Goal: Transaction & Acquisition: Purchase product/service

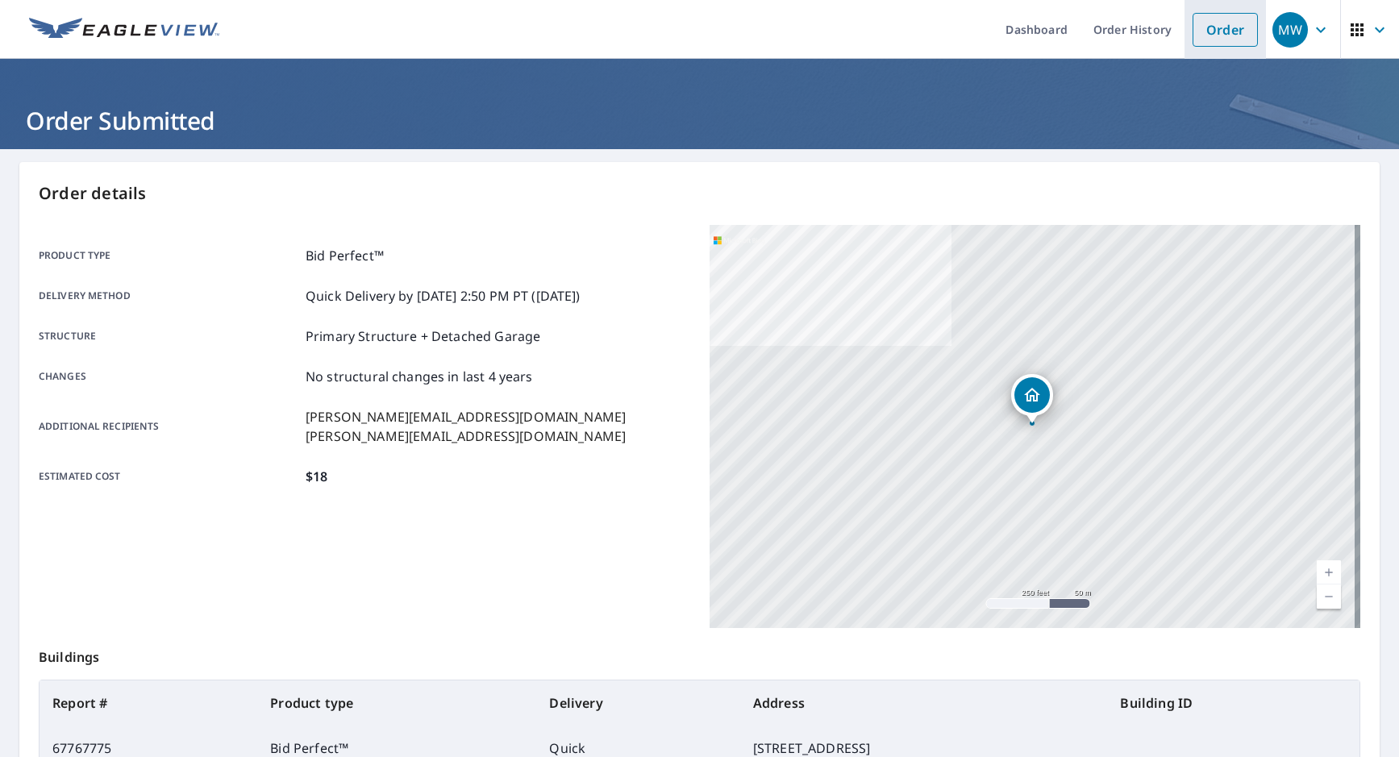
click at [1192, 23] on link "Order" at bounding box center [1224, 30] width 65 height 34
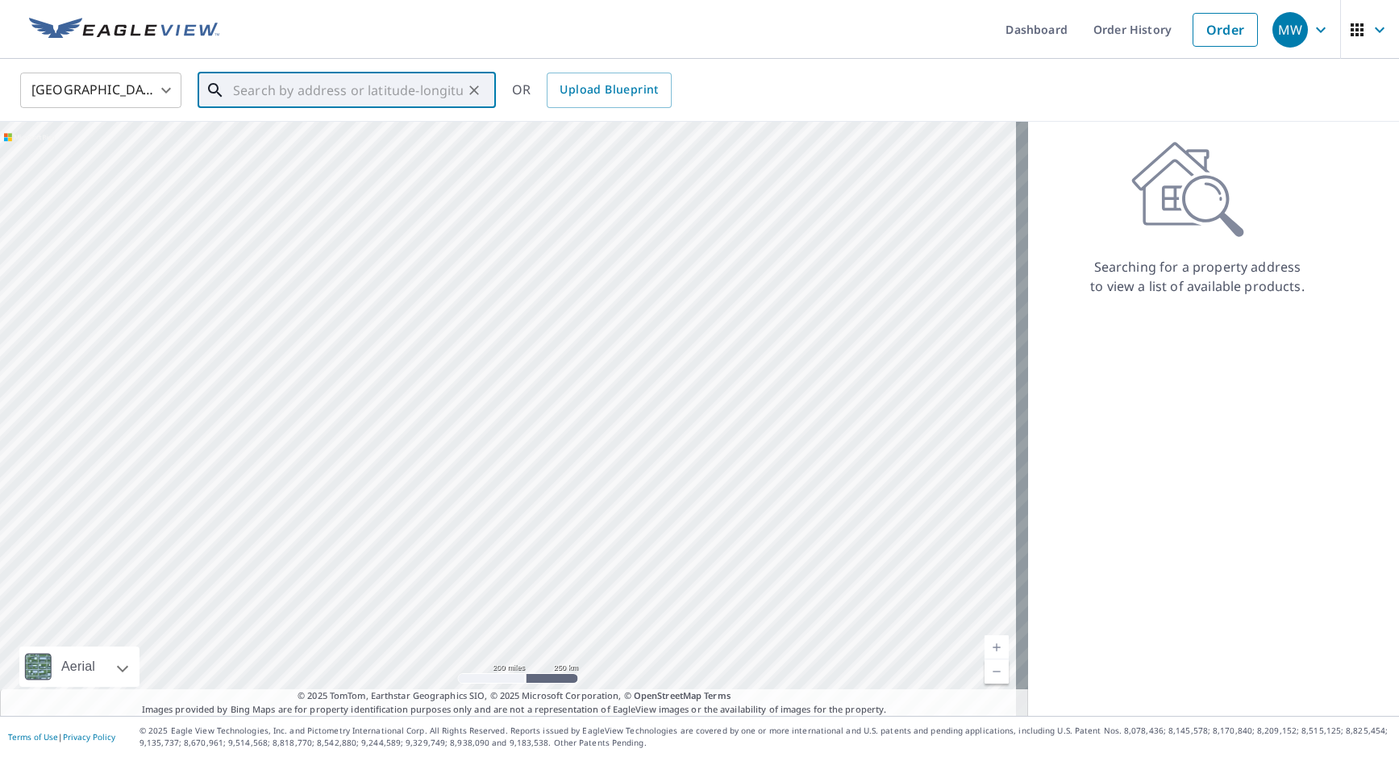
click at [321, 81] on input "text" at bounding box center [348, 90] width 230 height 45
paste input "[STREET_ADDRESS]"
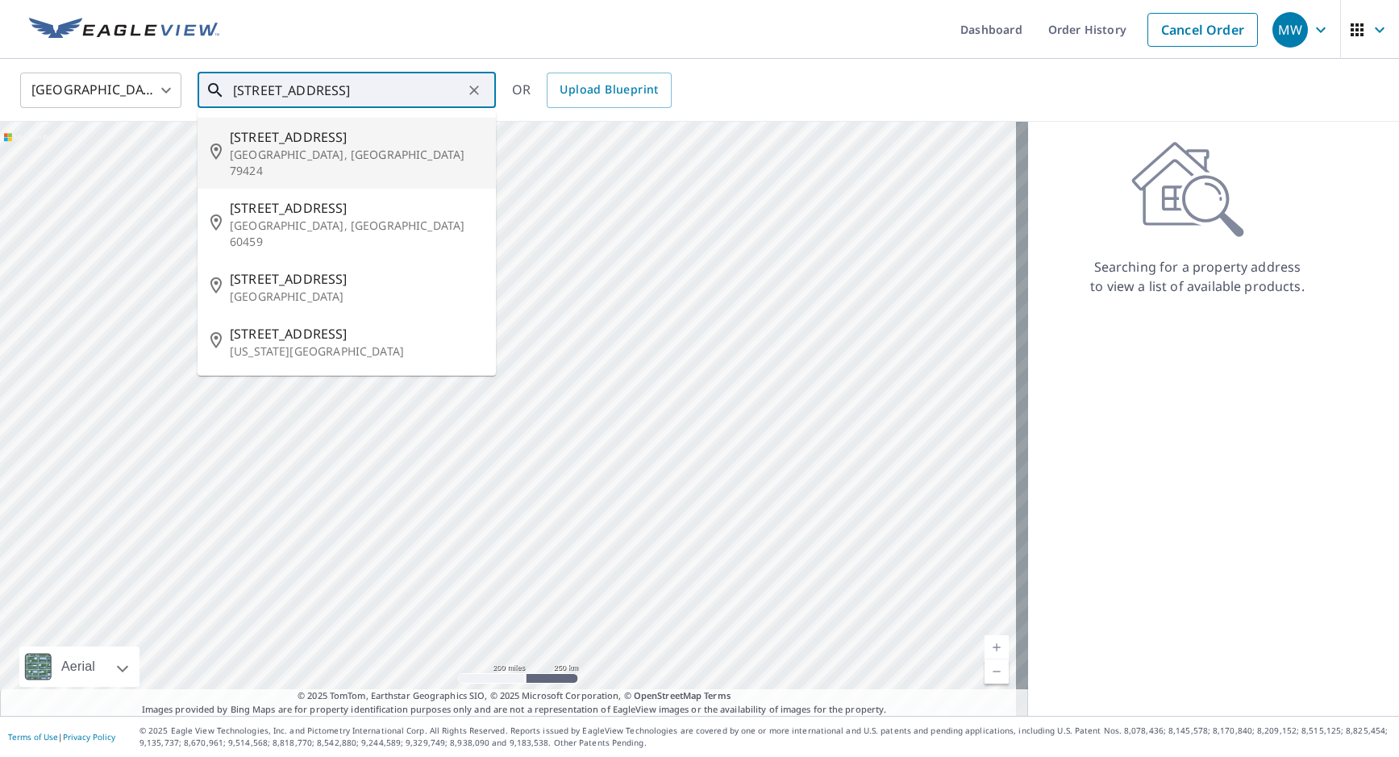
click at [310, 153] on p "[GEOGRAPHIC_DATA], [GEOGRAPHIC_DATA] 79424" at bounding box center [356, 163] width 253 height 32
type input "[STREET_ADDRESS]"
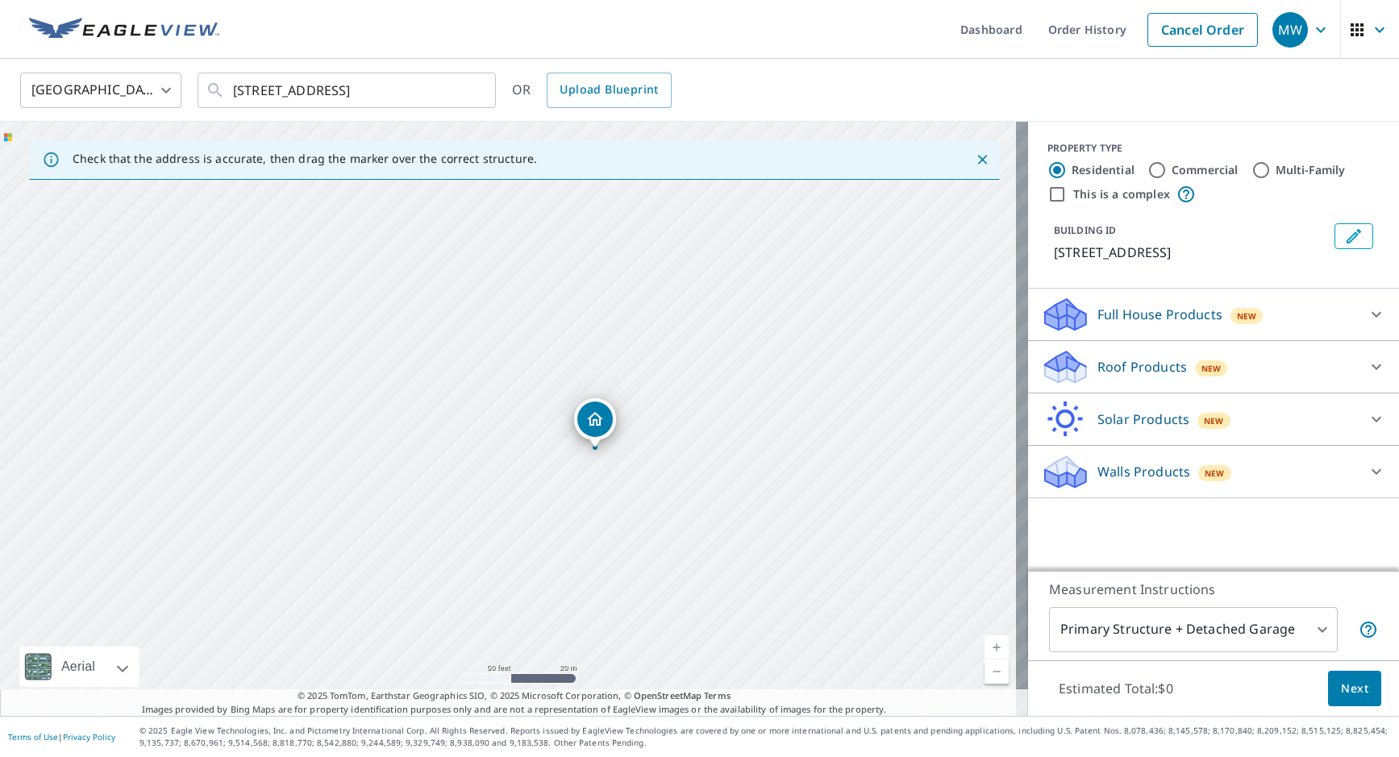
drag, startPoint x: 575, startPoint y: 456, endPoint x: 526, endPoint y: 248, distance: 213.8
click at [526, 231] on div "[STREET_ADDRESS]" at bounding box center [514, 419] width 1028 height 594
drag, startPoint x: 593, startPoint y: 349, endPoint x: 500, endPoint y: 243, distance: 141.2
click at [500, 243] on div "[STREET_ADDRESS]" at bounding box center [514, 419] width 1028 height 594
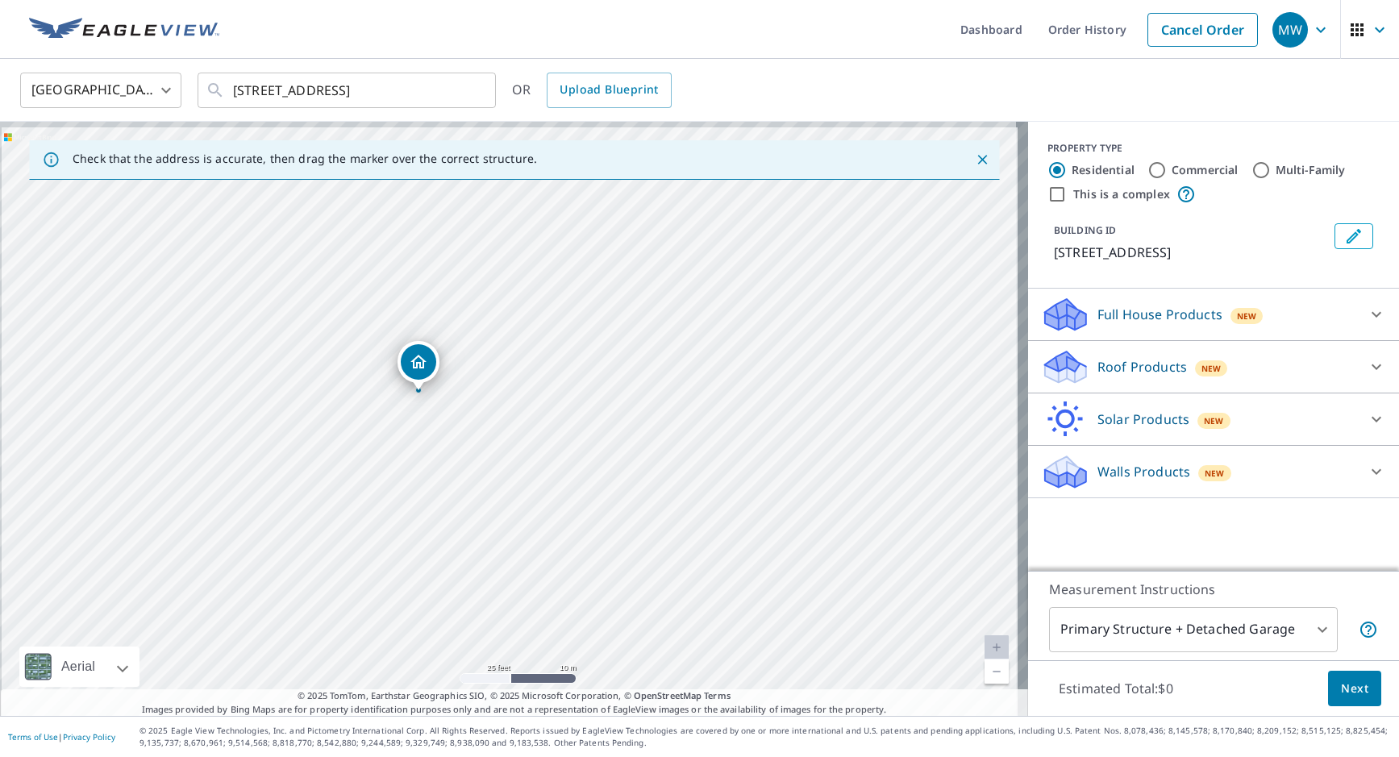
drag, startPoint x: 422, startPoint y: 346, endPoint x: 450, endPoint y: 427, distance: 86.2
click at [450, 427] on div "[STREET_ADDRESS]" at bounding box center [514, 419] width 1028 height 594
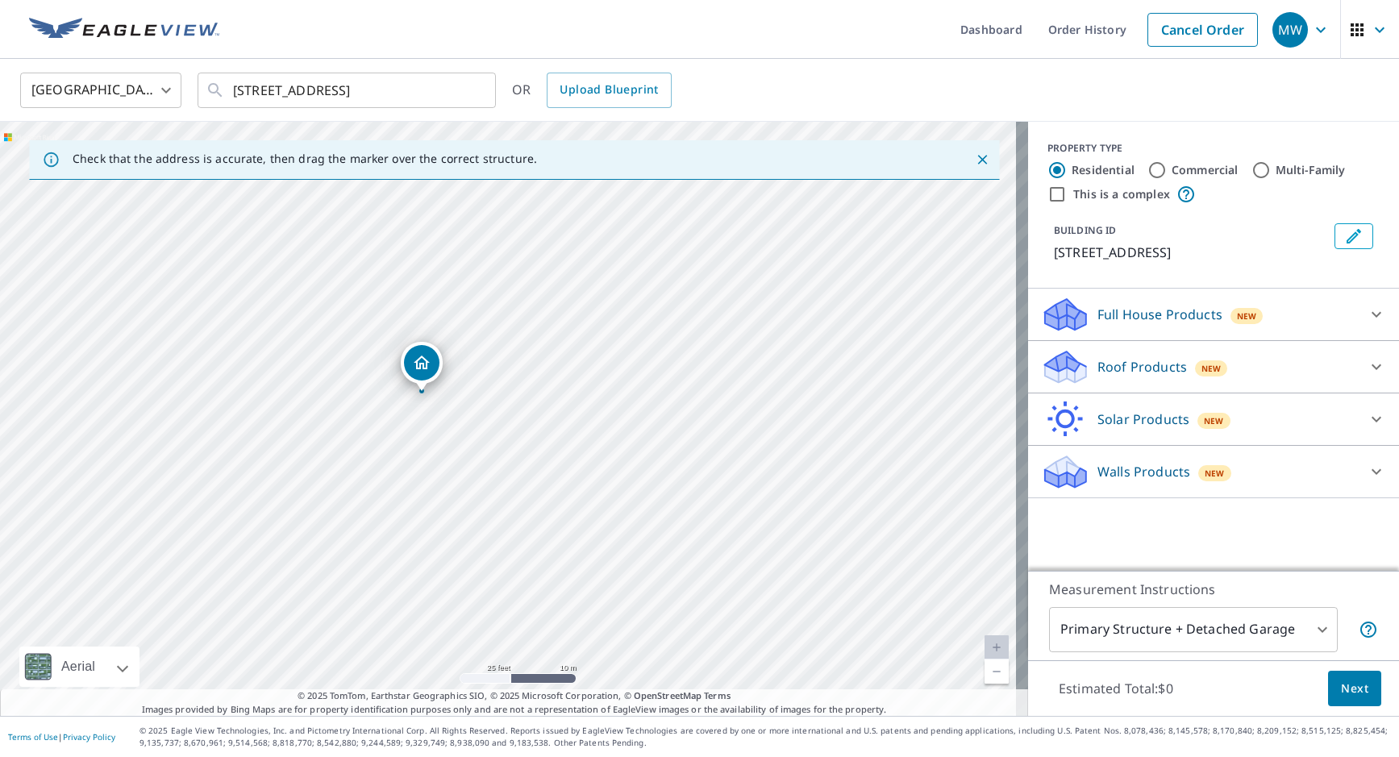
click at [412, 343] on div "[STREET_ADDRESS]" at bounding box center [422, 363] width 42 height 42
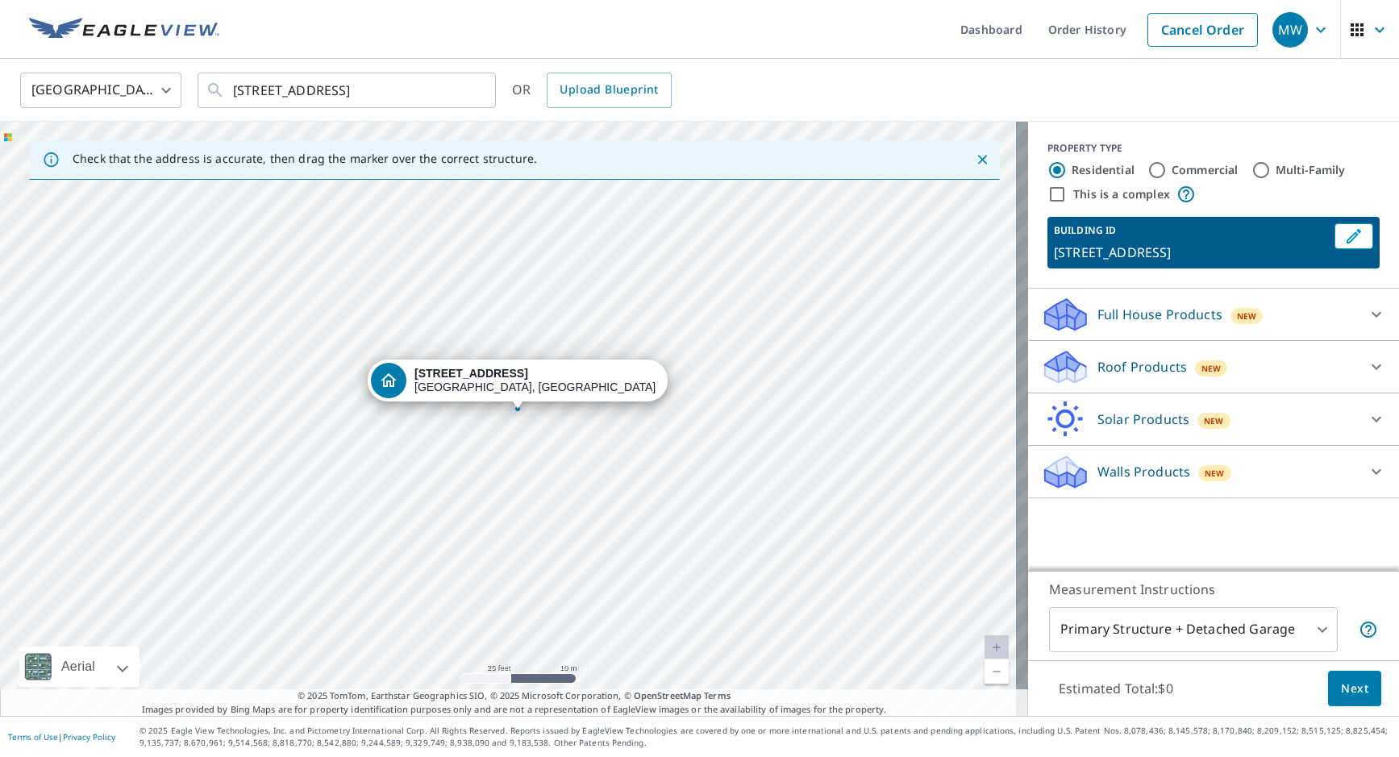
drag, startPoint x: 516, startPoint y: 386, endPoint x: 526, endPoint y: 379, distance: 12.1
click at [1141, 369] on p "Roof Products" at bounding box center [1141, 366] width 89 height 19
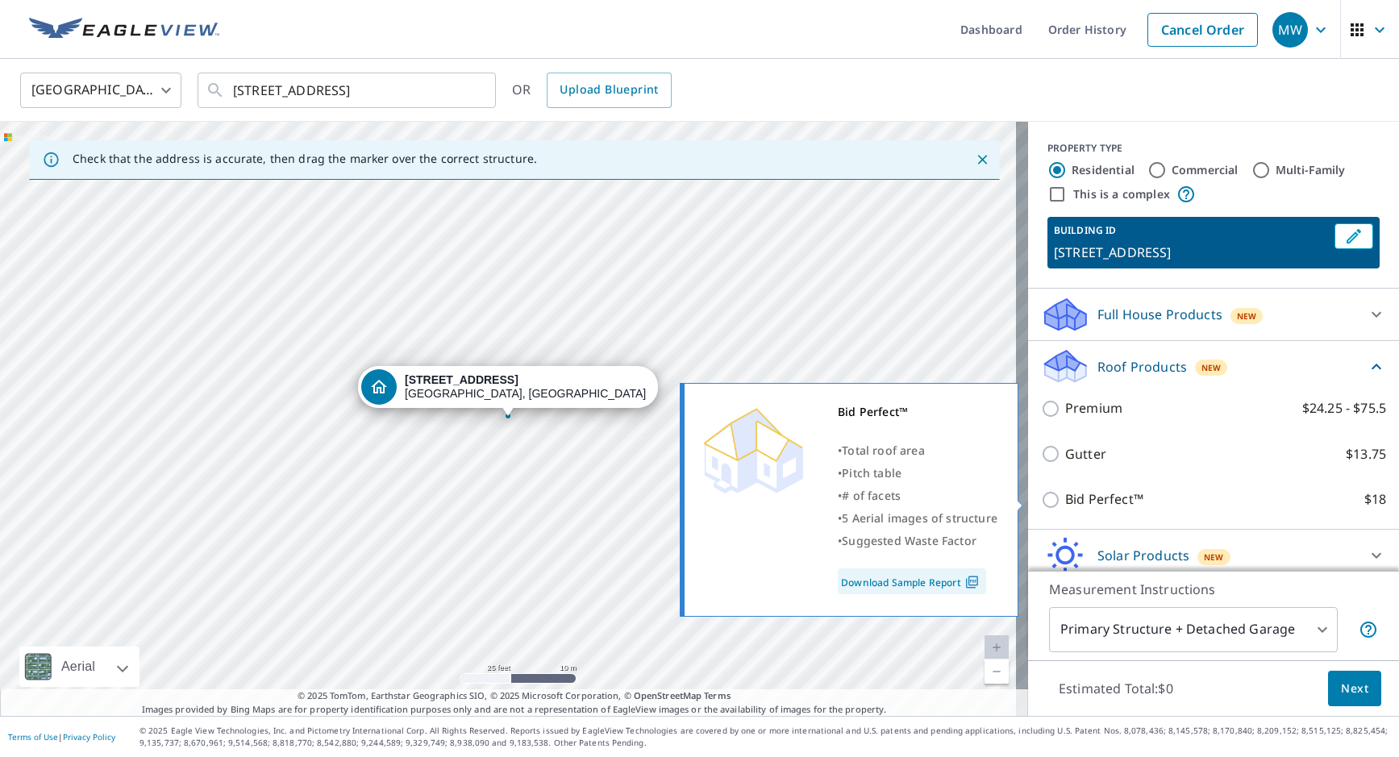
click at [1074, 499] on p "Bid Perfect™" at bounding box center [1104, 499] width 78 height 20
click at [1065, 499] on input "Bid Perfect™ $18" at bounding box center [1053, 499] width 24 height 19
checkbox input "true"
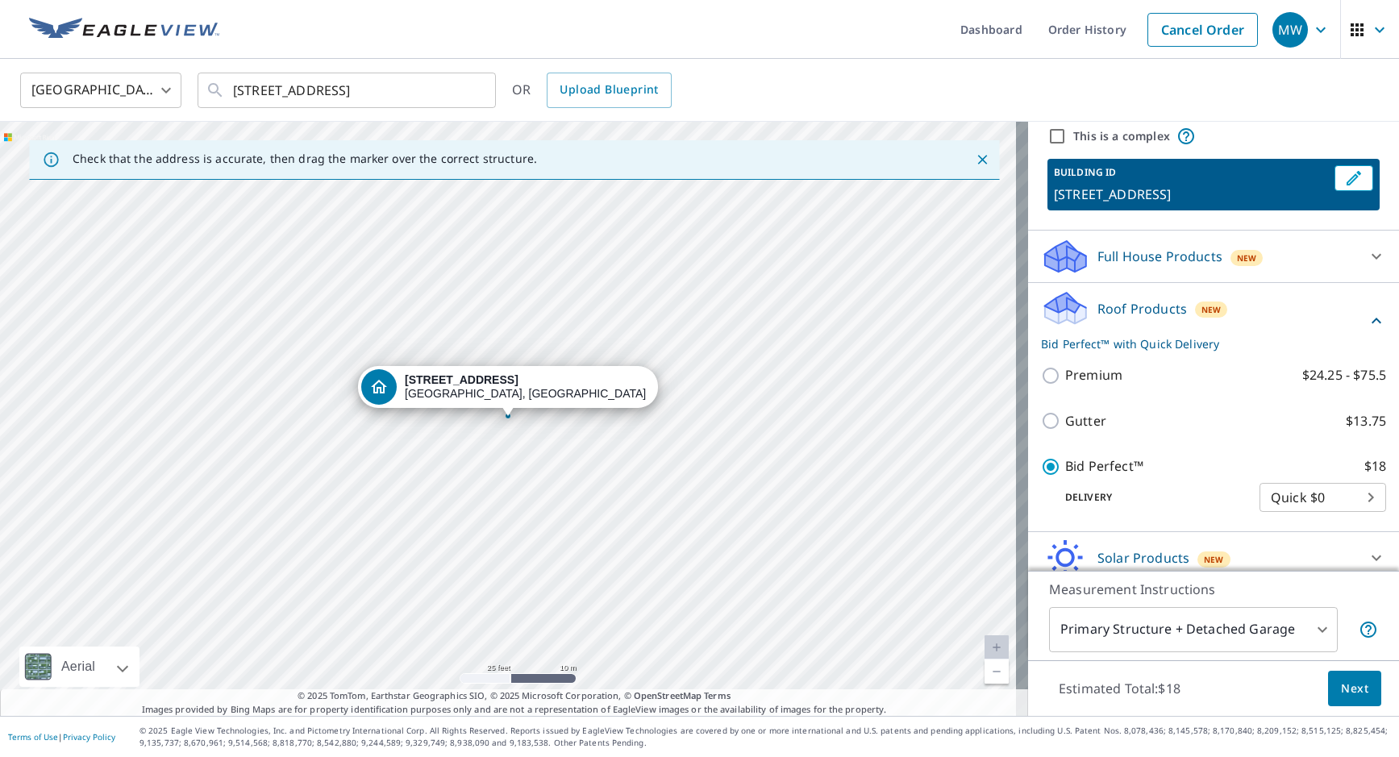
scroll to position [124, 0]
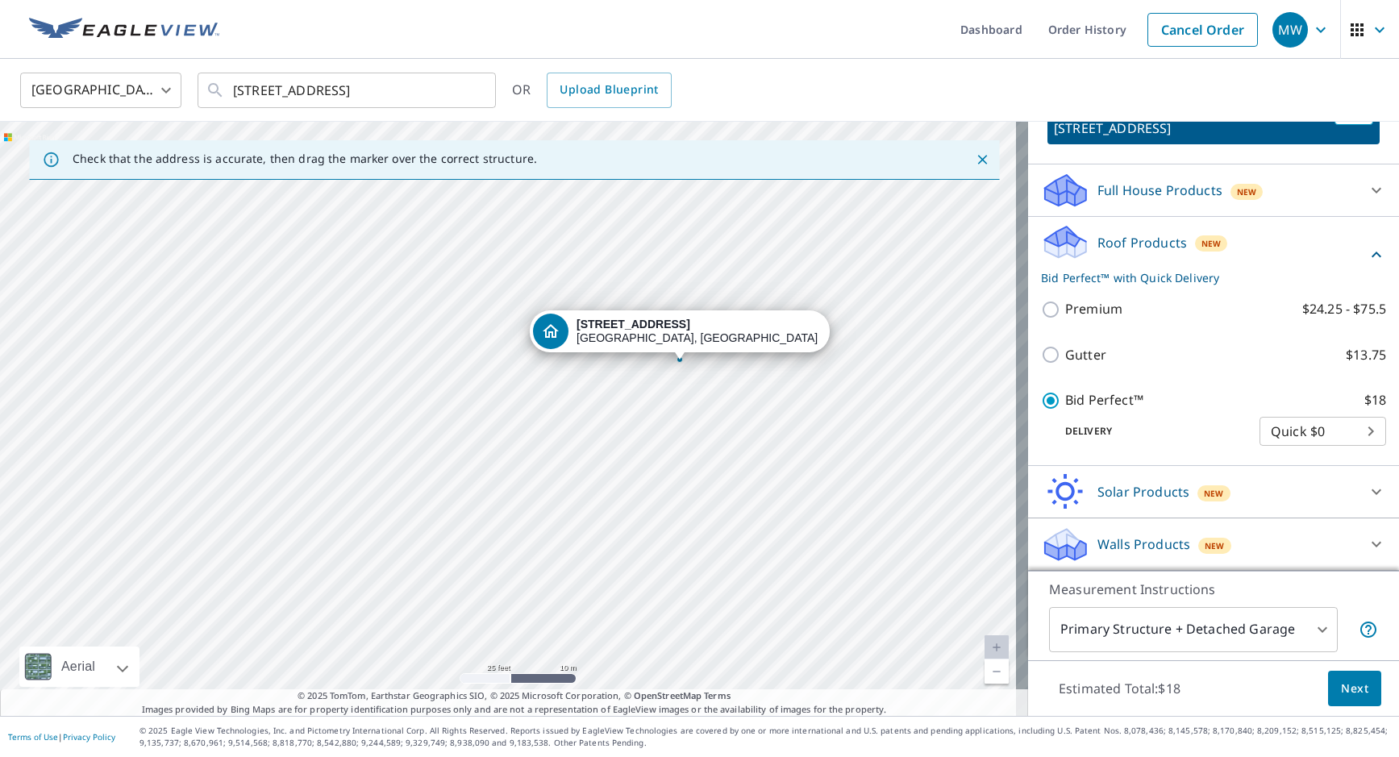
drag, startPoint x: 815, startPoint y: 541, endPoint x: 796, endPoint y: 312, distance: 229.8
click at [796, 312] on div "[STREET_ADDRESS]" at bounding box center [514, 419] width 1028 height 594
click at [1342, 684] on span "Next" at bounding box center [1354, 689] width 27 height 20
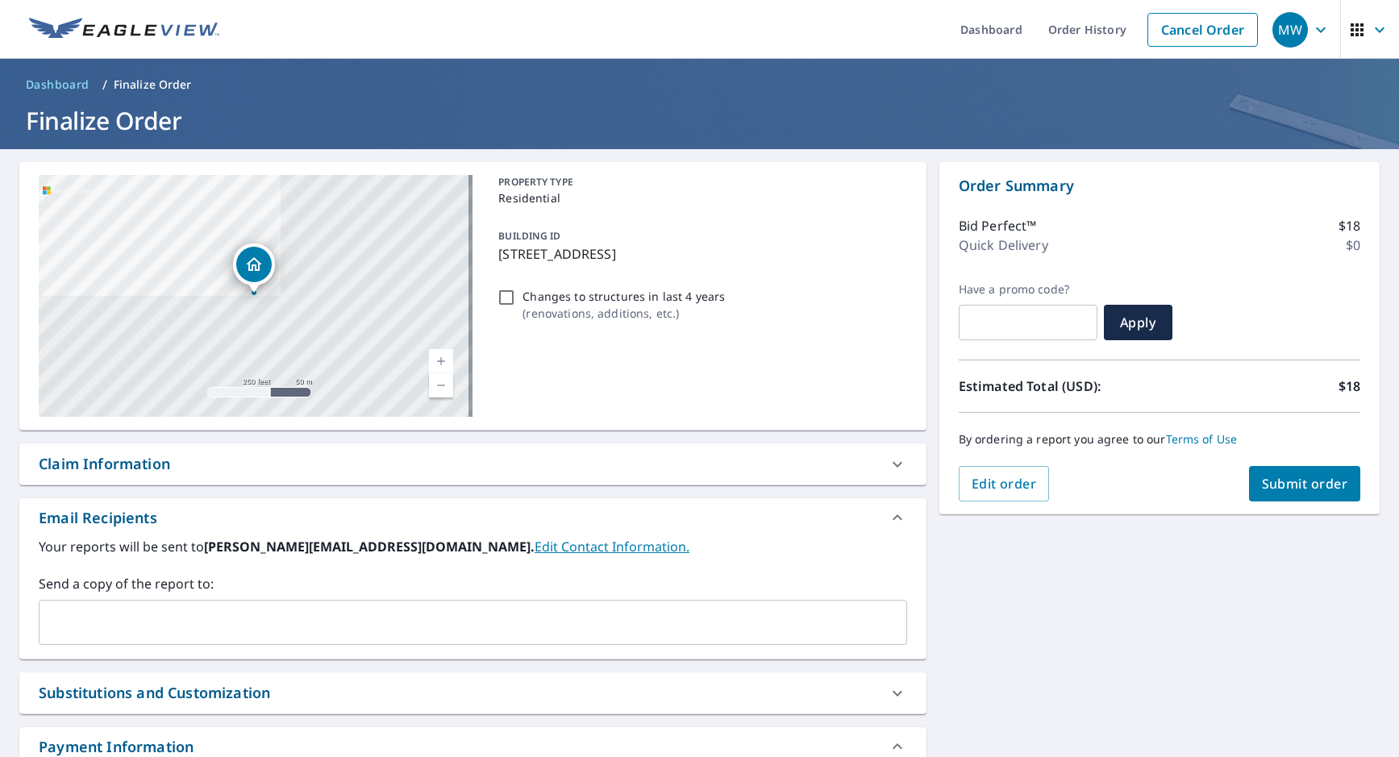
click at [396, 20] on ul "Dashboard Order History Cancel Order" at bounding box center [747, 29] width 1037 height 59
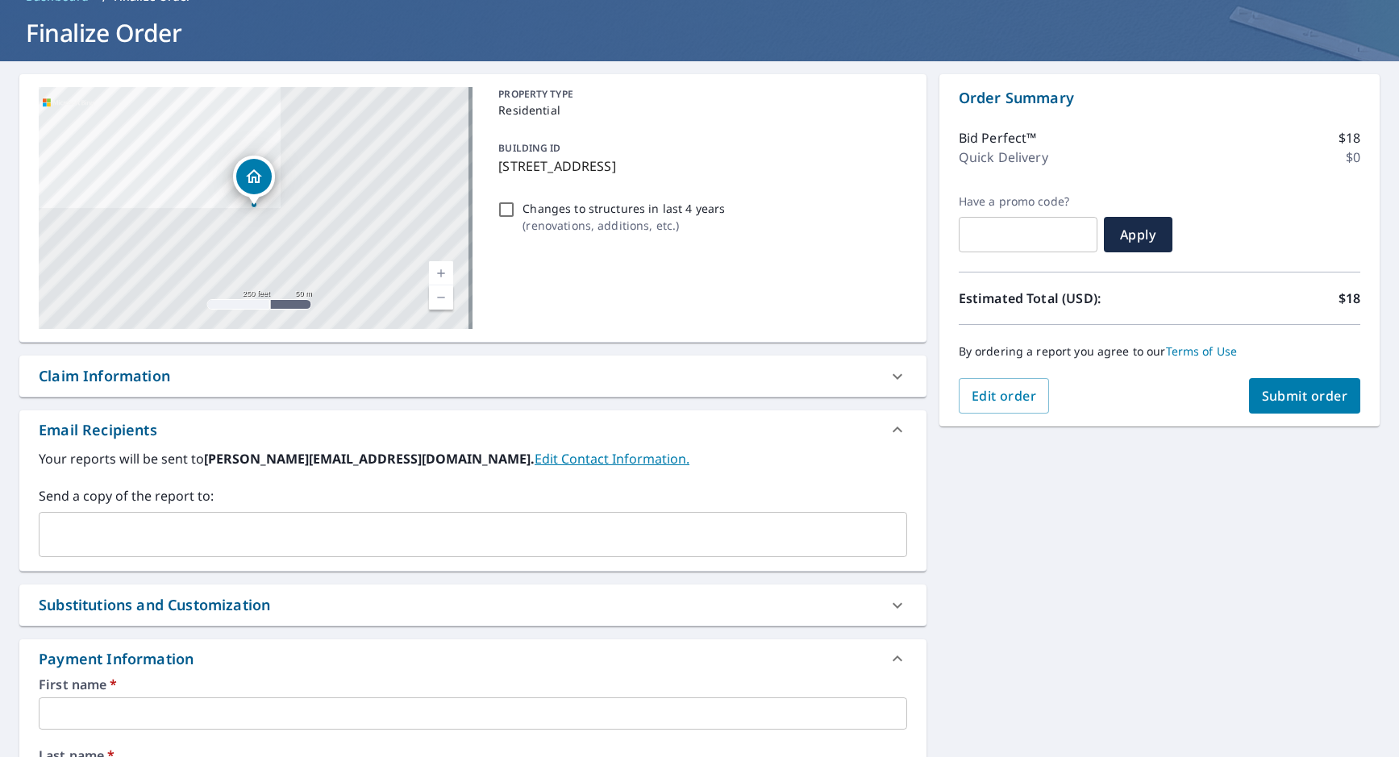
scroll to position [242, 0]
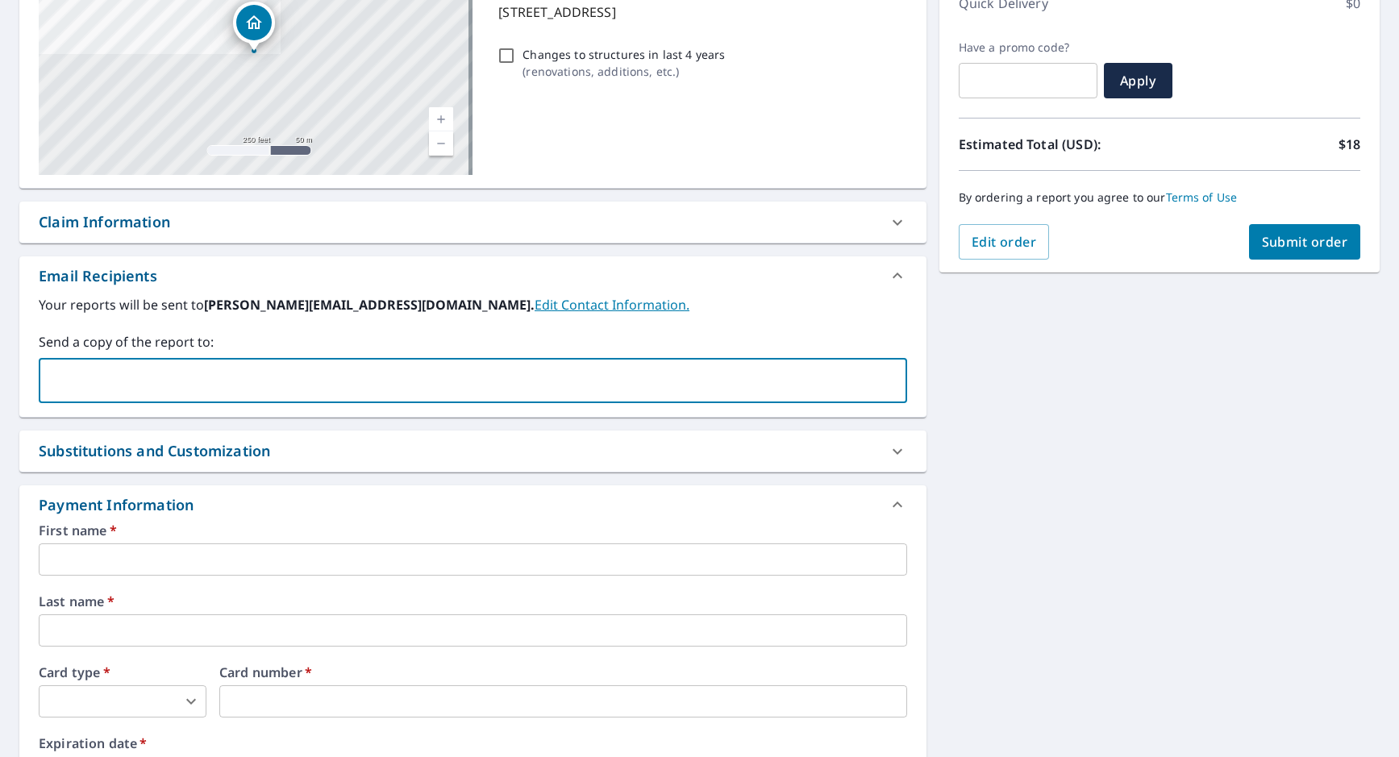
click at [243, 376] on input "text" at bounding box center [461, 380] width 830 height 31
type input "[PERSON_NAME][EMAIL_ADDRESS][DOMAIN_NAME]"
click at [339, 376] on input "text" at bounding box center [607, 380] width 537 height 31
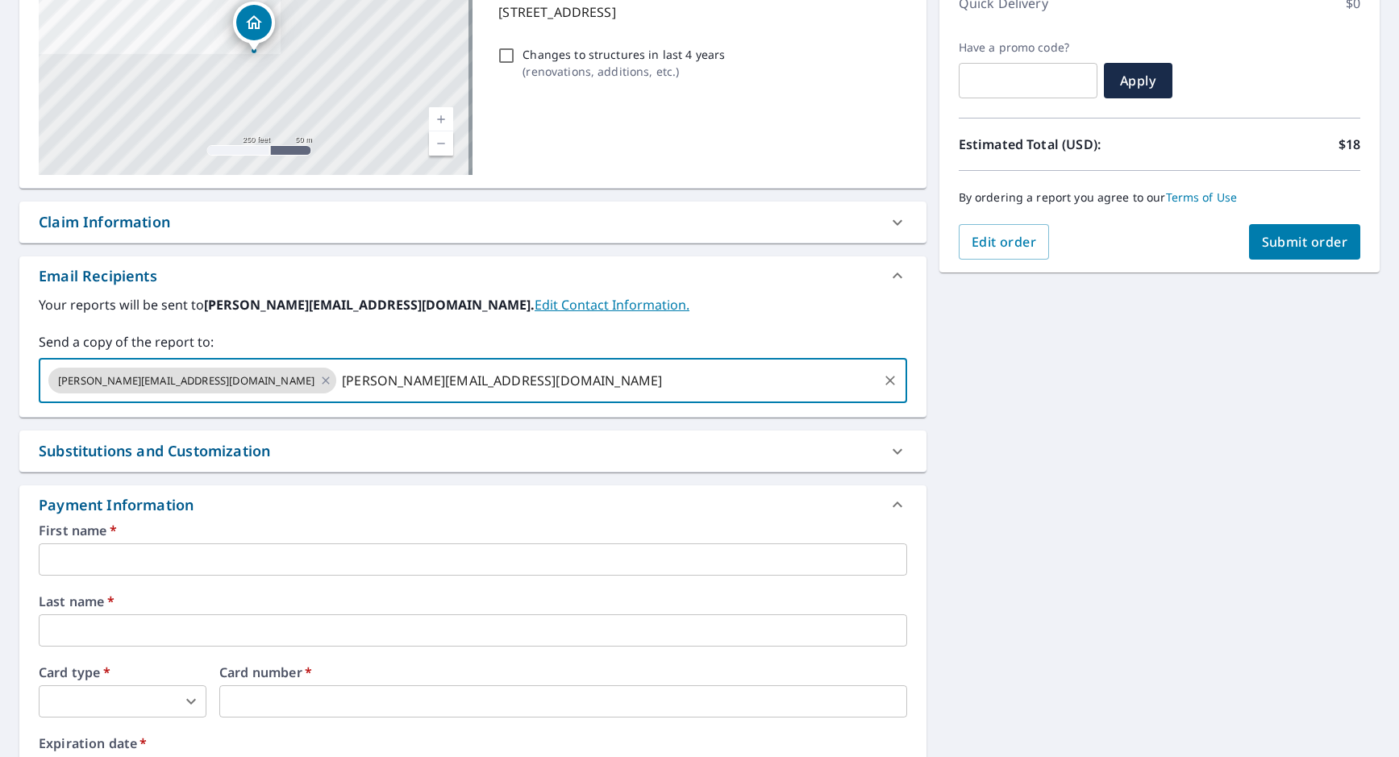
type input "[PERSON_NAME][EMAIL_ADDRESS][DOMAIN_NAME]"
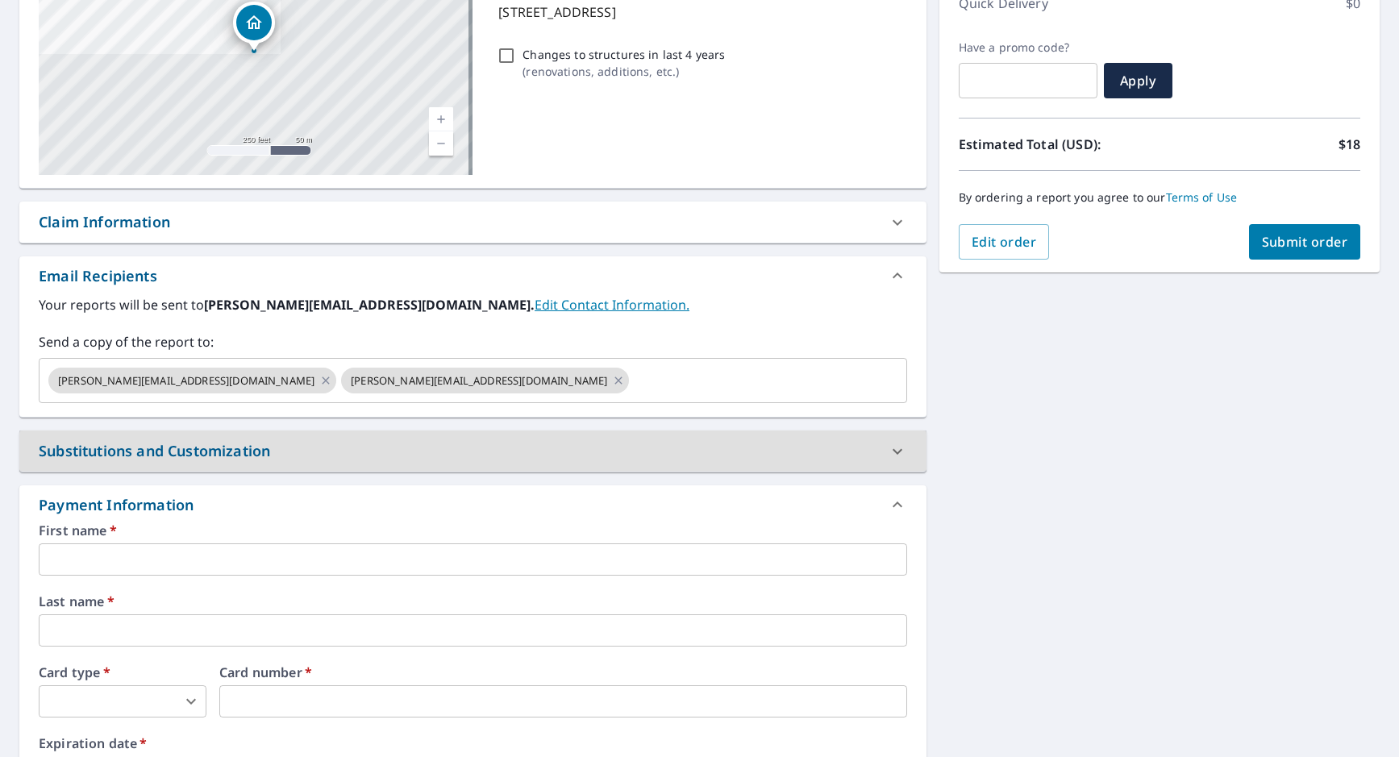
click at [156, 555] on input "text" at bounding box center [473, 559] width 868 height 32
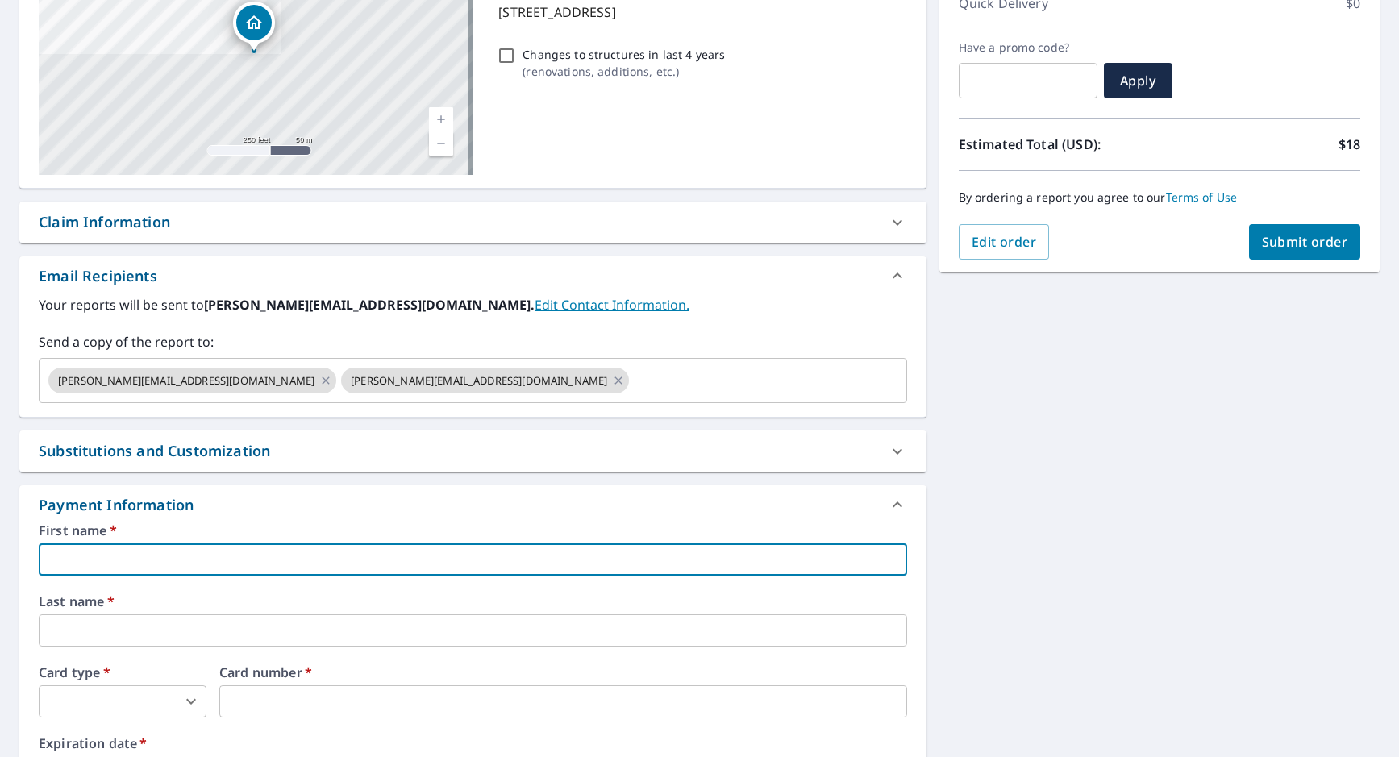
type input "LBK"
type input "[PERSON_NAME][EMAIL_ADDRESS][DOMAIN_NAME]"
type input "Service"
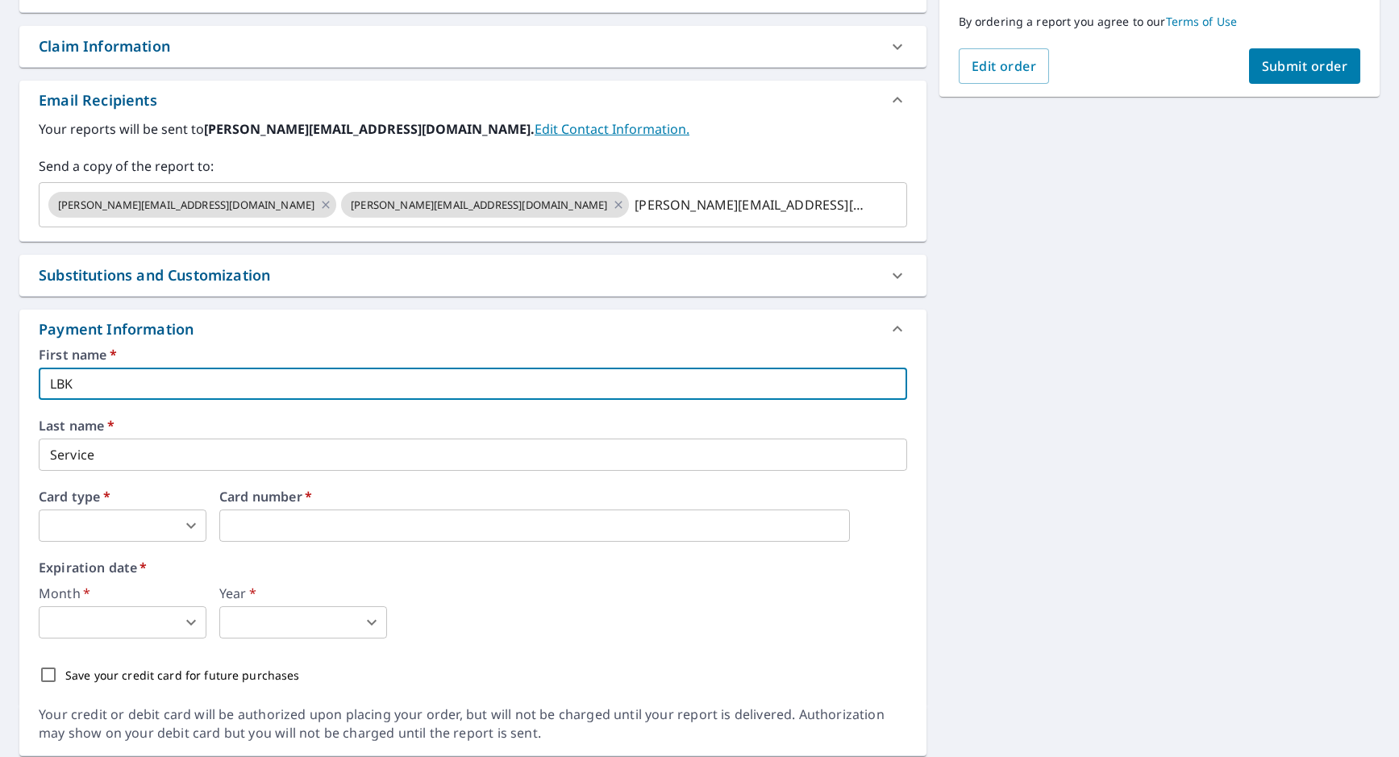
scroll to position [471, 0]
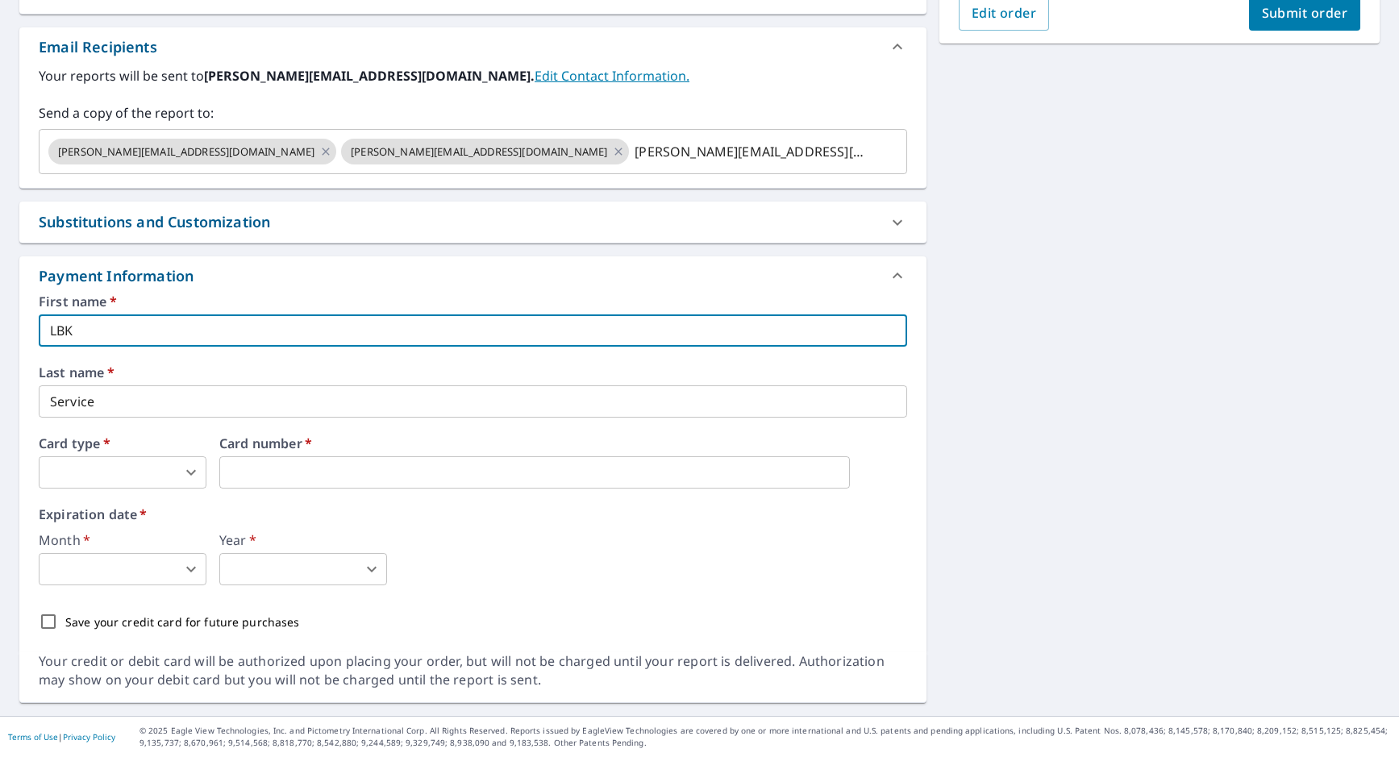
click at [125, 488] on body "MW MW Dashboard Order History Cancel Order MW Dashboard / Finalize Order Finali…" at bounding box center [699, 378] width 1399 height 757
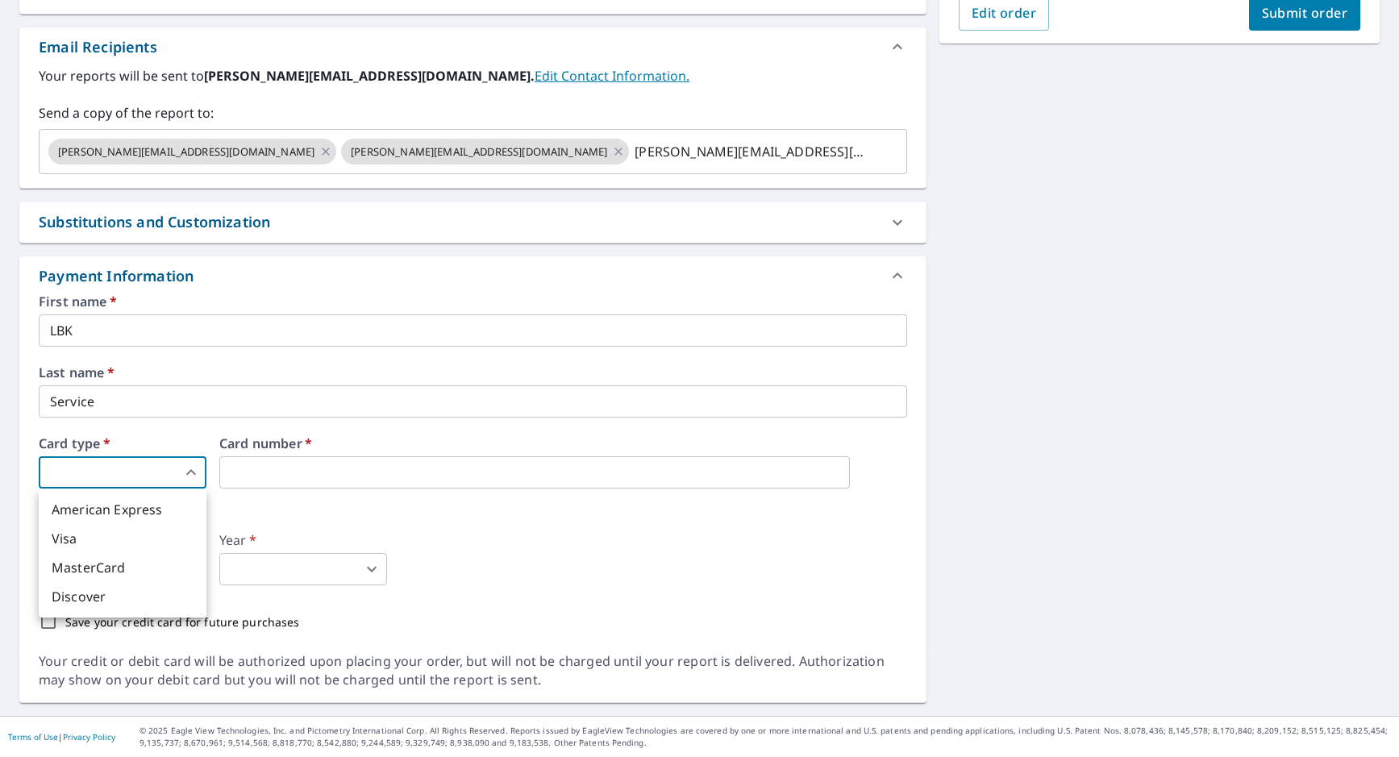
click at [106, 541] on li "Visa" at bounding box center [123, 538] width 168 height 29
type input "2"
click at [328, 453] on div "Card number   *" at bounding box center [563, 463] width 688 height 52
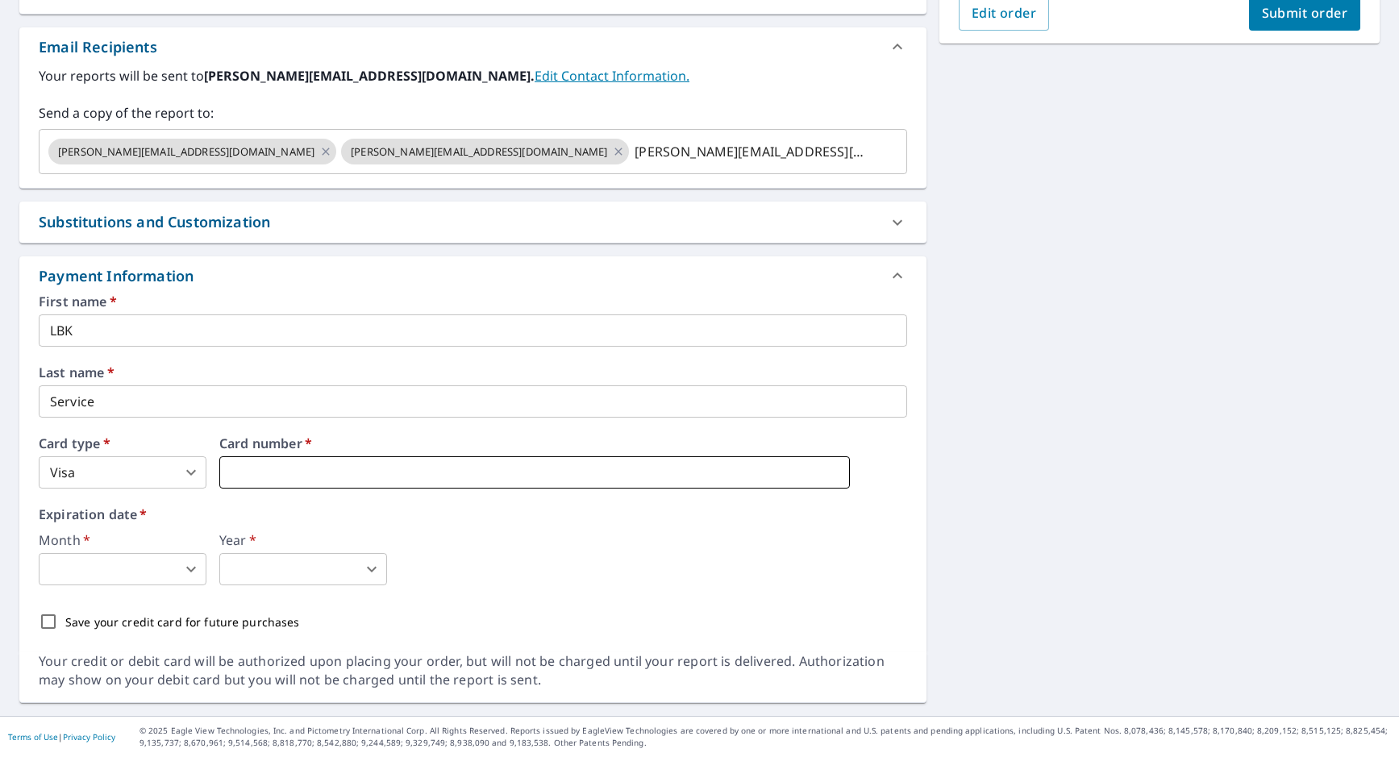
click at [302, 462] on iframe at bounding box center [534, 472] width 631 height 32
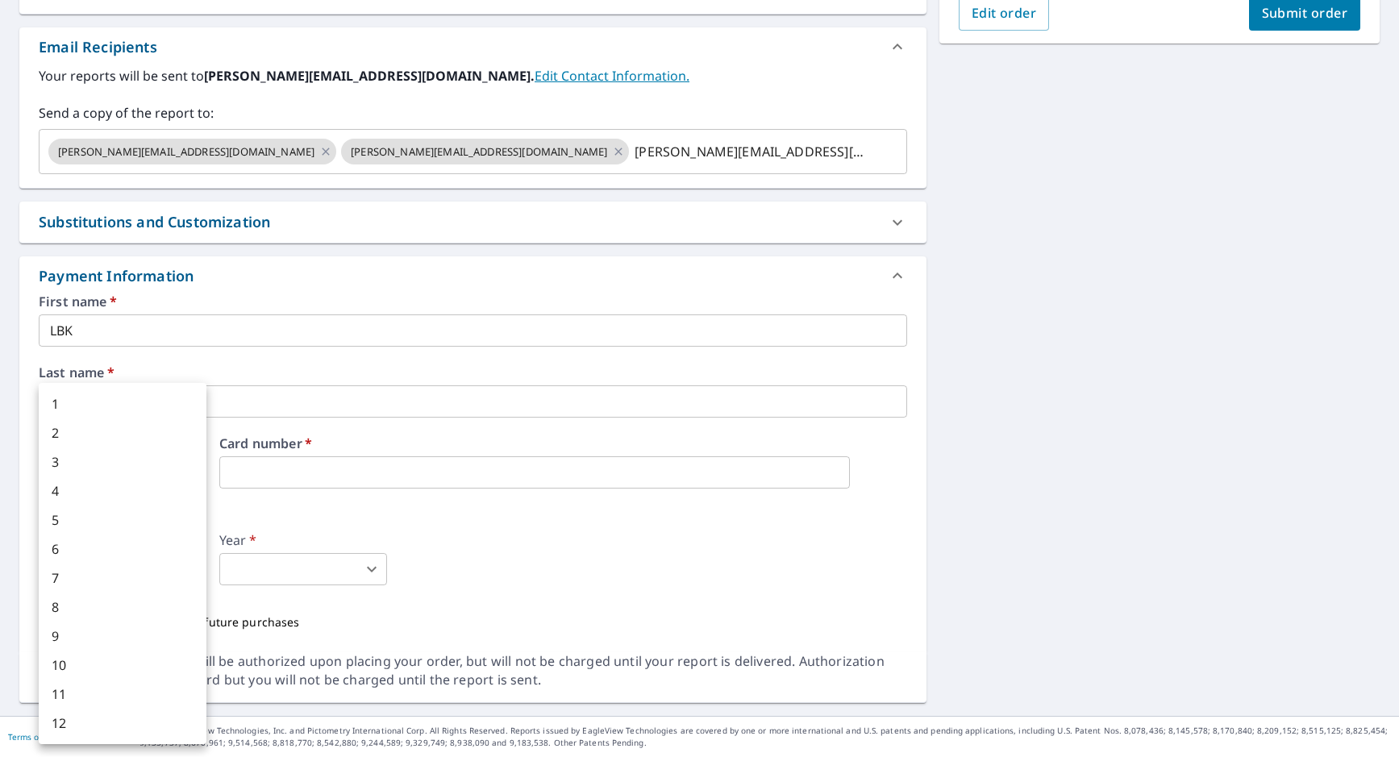
click at [119, 575] on body "MW MW Dashboard Order History Cancel Order MW Dashboard / Finalize Order Finali…" at bounding box center [699, 378] width 1399 height 757
click at [86, 481] on li "4" at bounding box center [123, 491] width 168 height 29
type input "4"
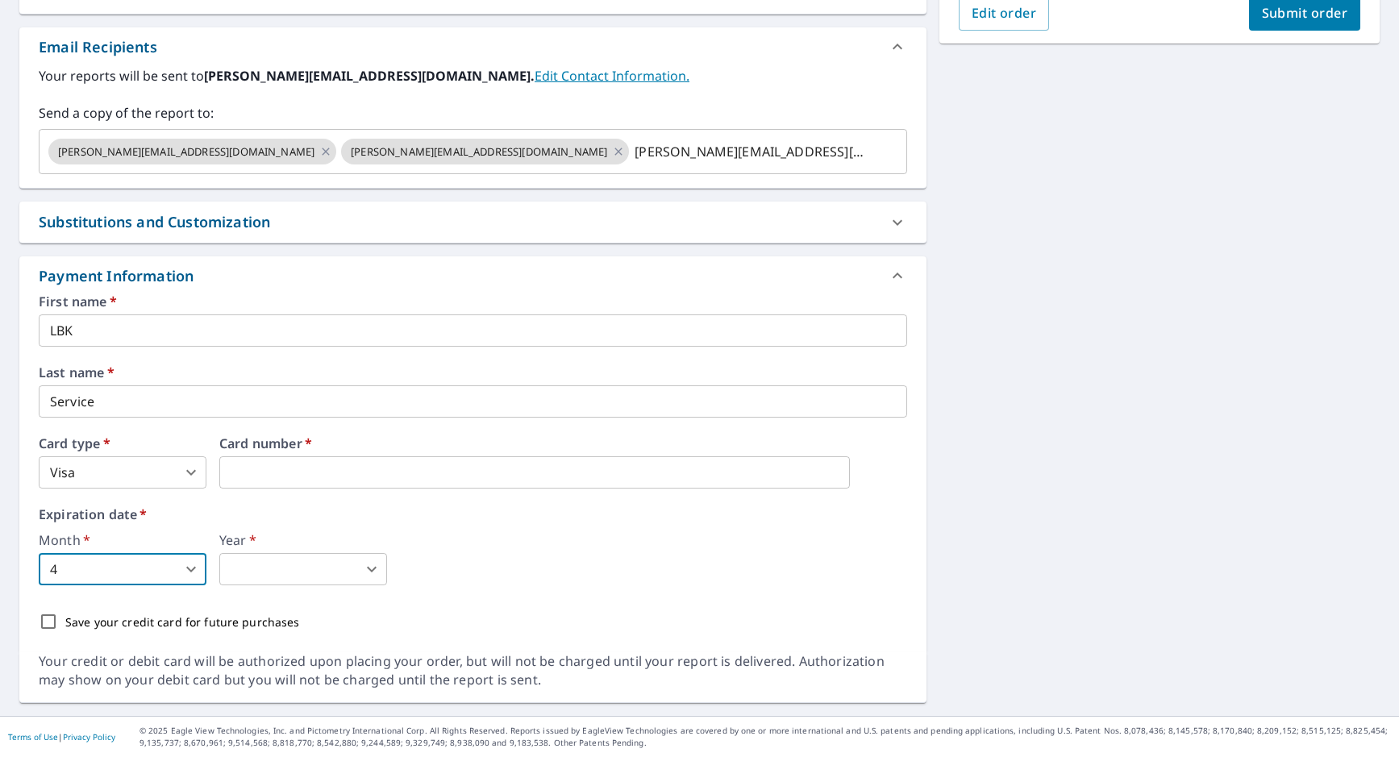
click at [302, 564] on body "MW MW Dashboard Order History Cancel Order MW Dashboard / Finalize Order Finali…" at bounding box center [699, 378] width 1399 height 757
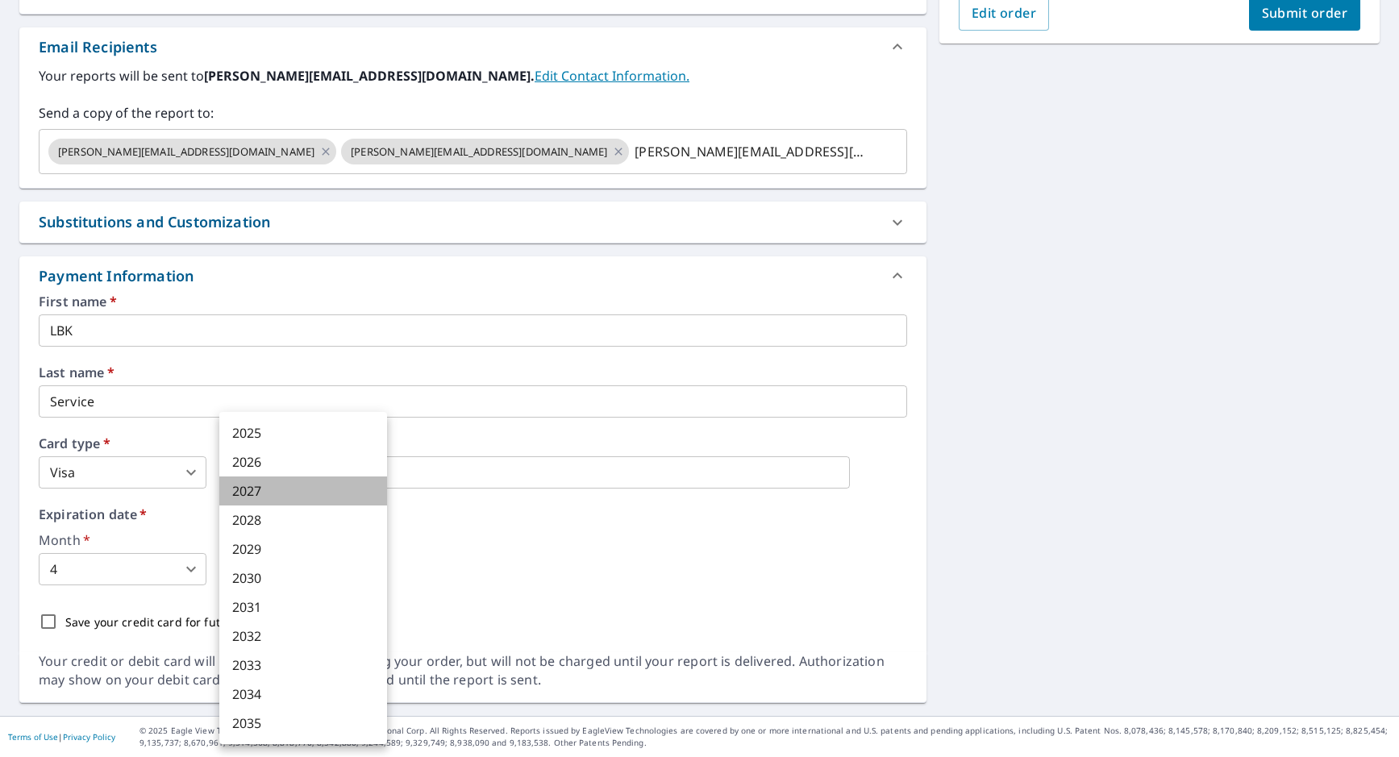
click at [258, 487] on li "2027" at bounding box center [303, 491] width 168 height 29
type input "2027"
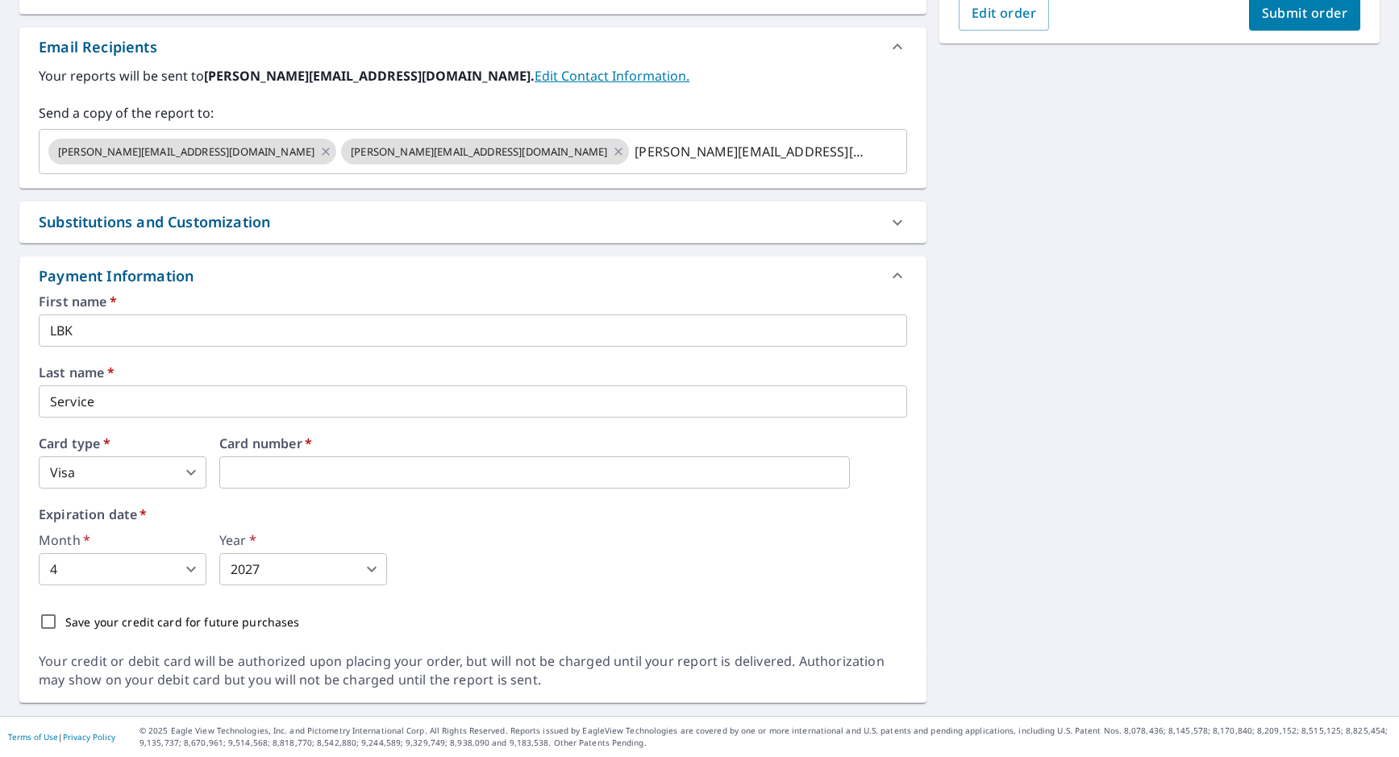
click at [566, 63] on div "Email Recipients" at bounding box center [472, 46] width 907 height 39
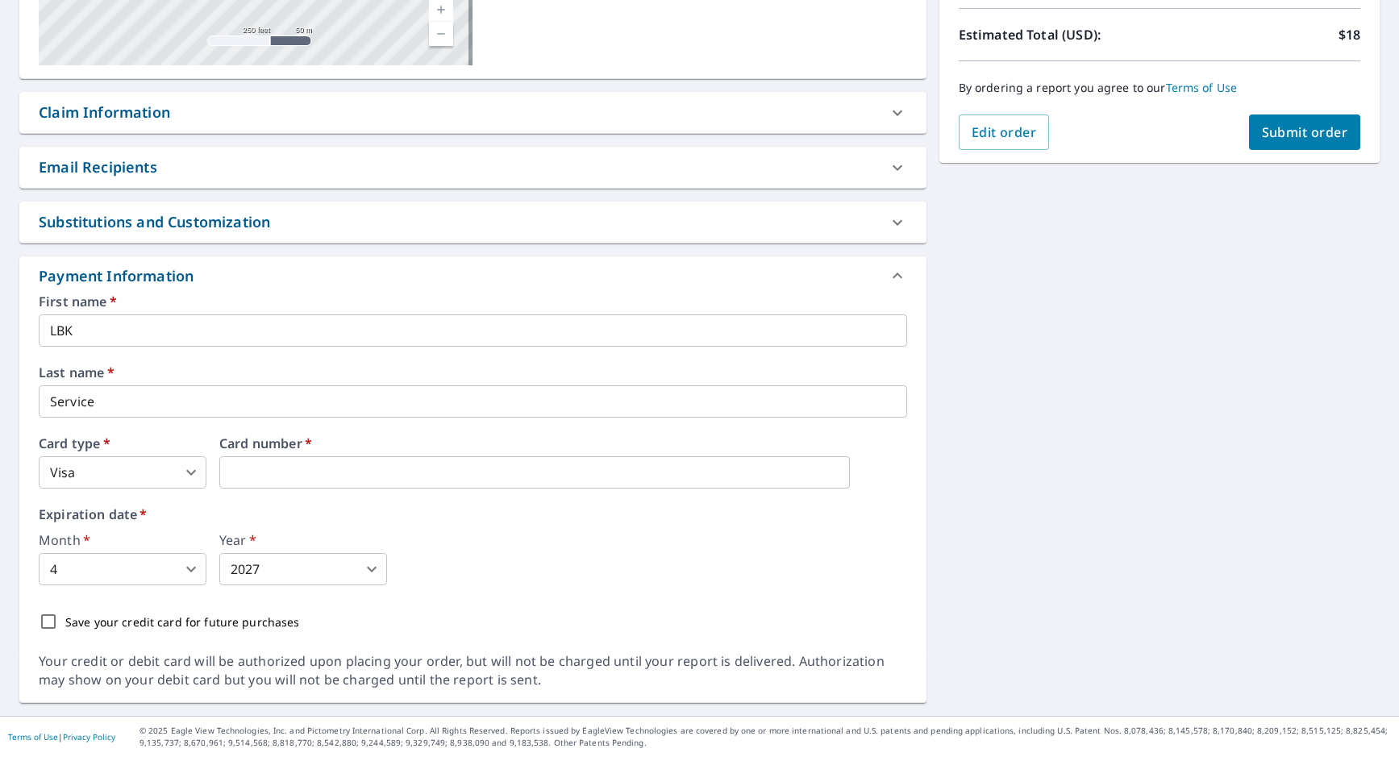
scroll to position [352, 0]
click at [510, 164] on div "Email Recipients" at bounding box center [458, 167] width 839 height 22
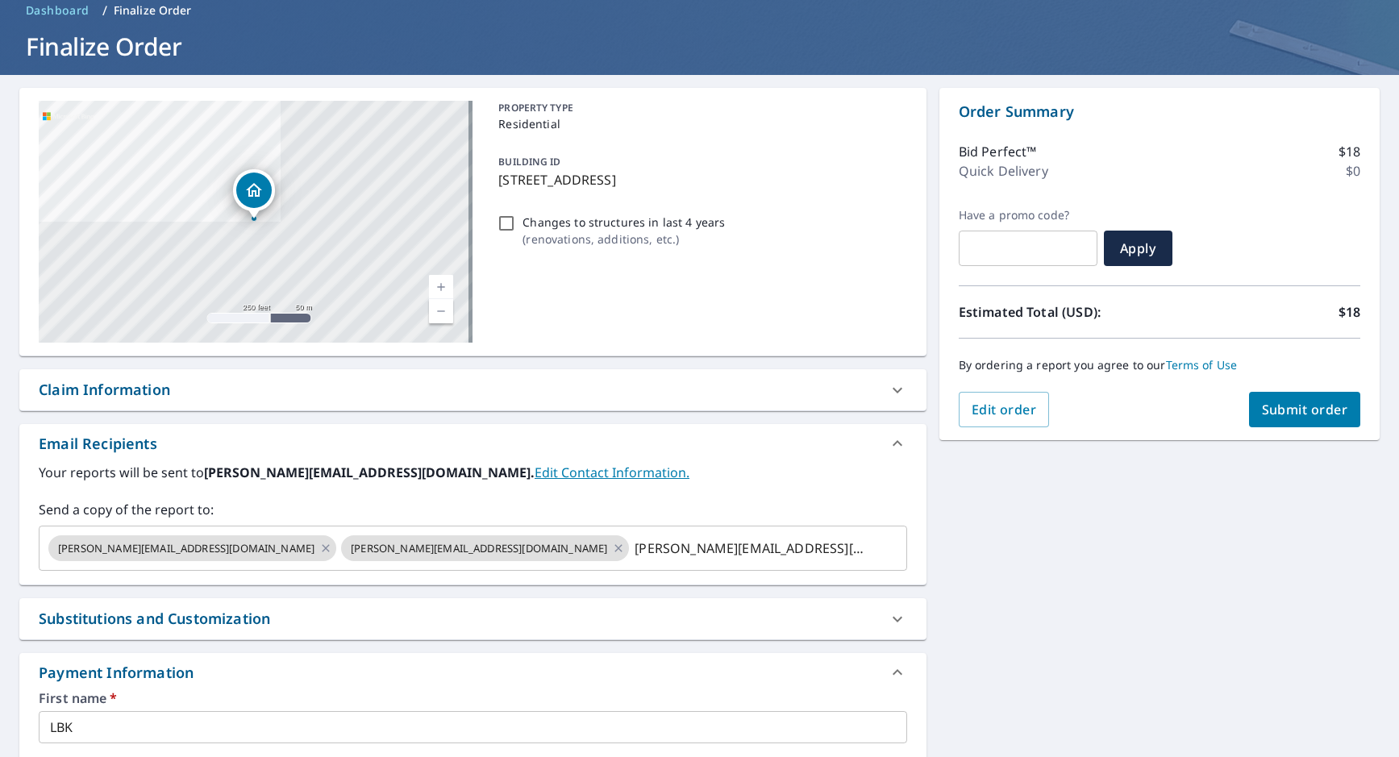
scroll to position [68, 0]
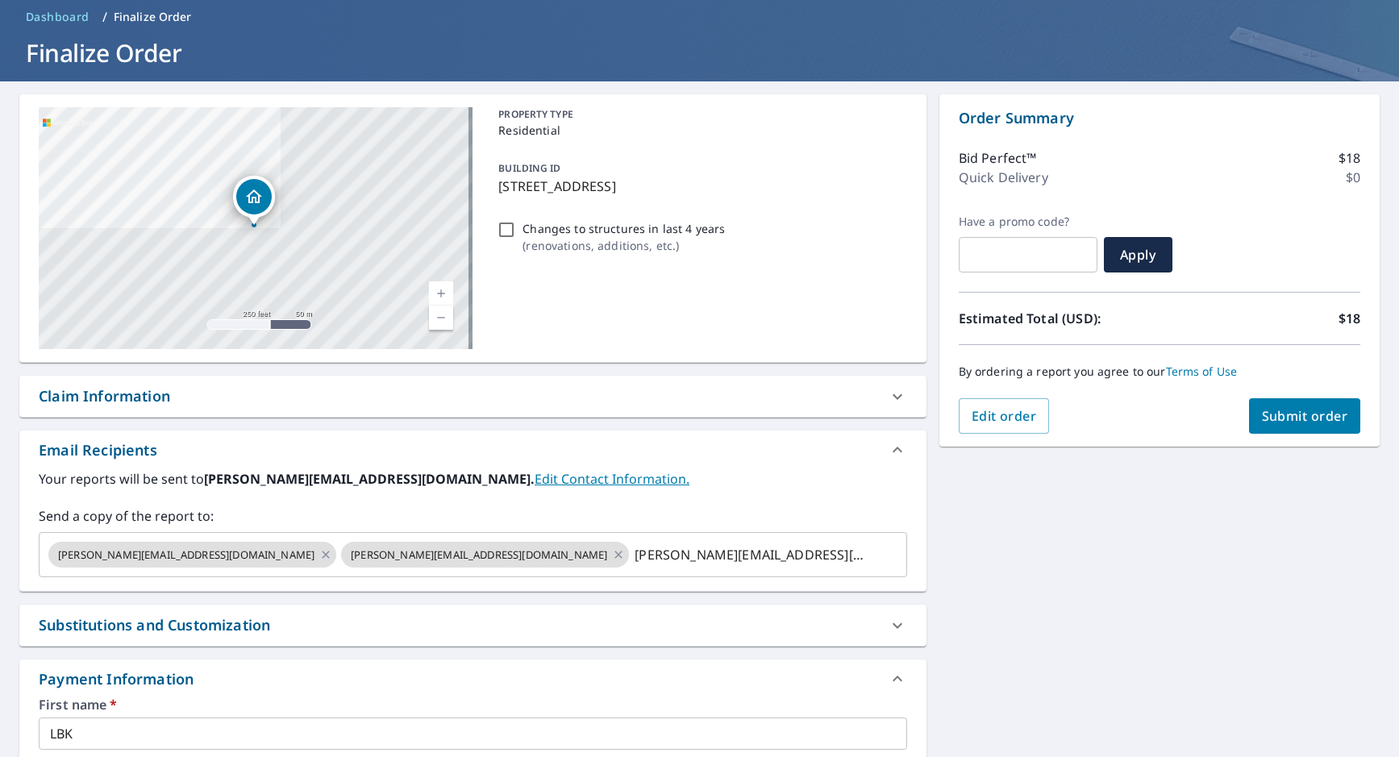
click at [1316, 409] on span "Submit order" at bounding box center [1305, 416] width 86 height 18
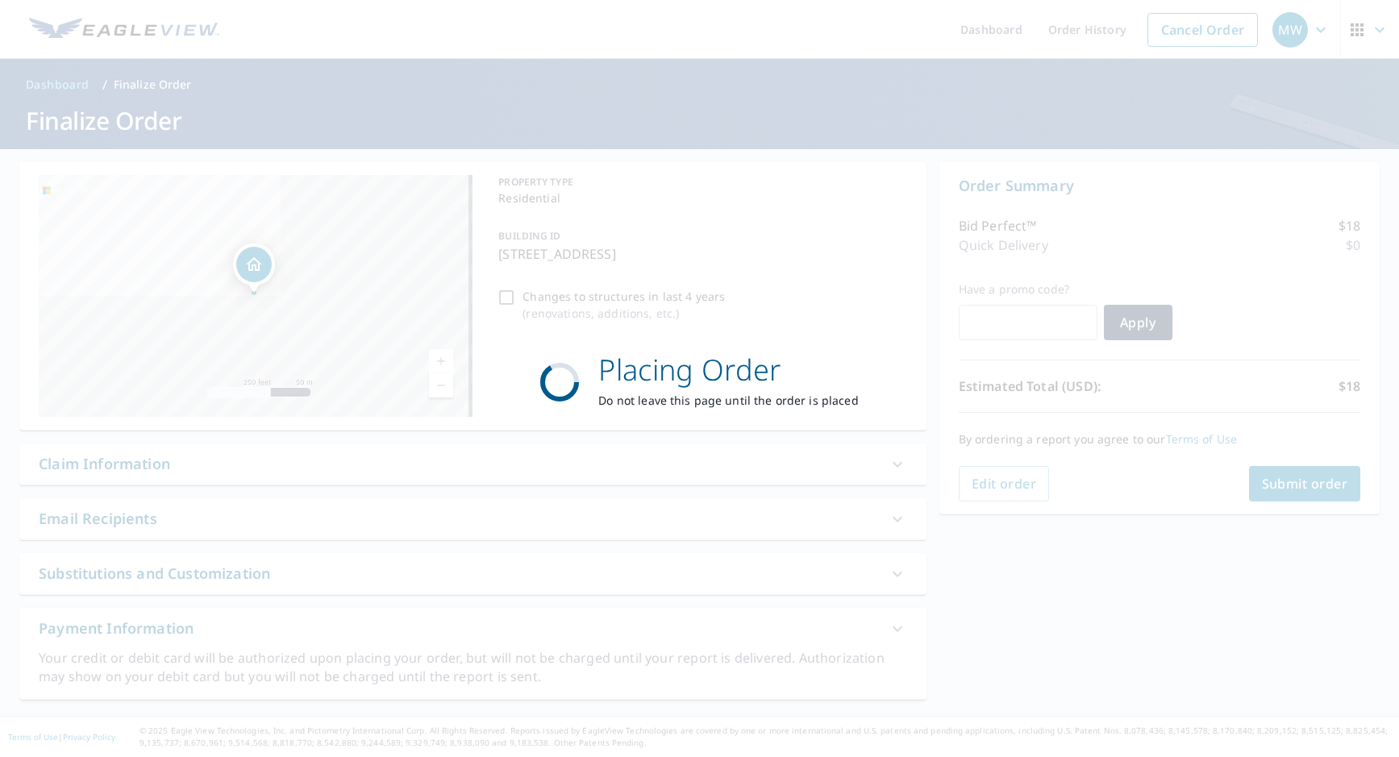
scroll to position [0, 0]
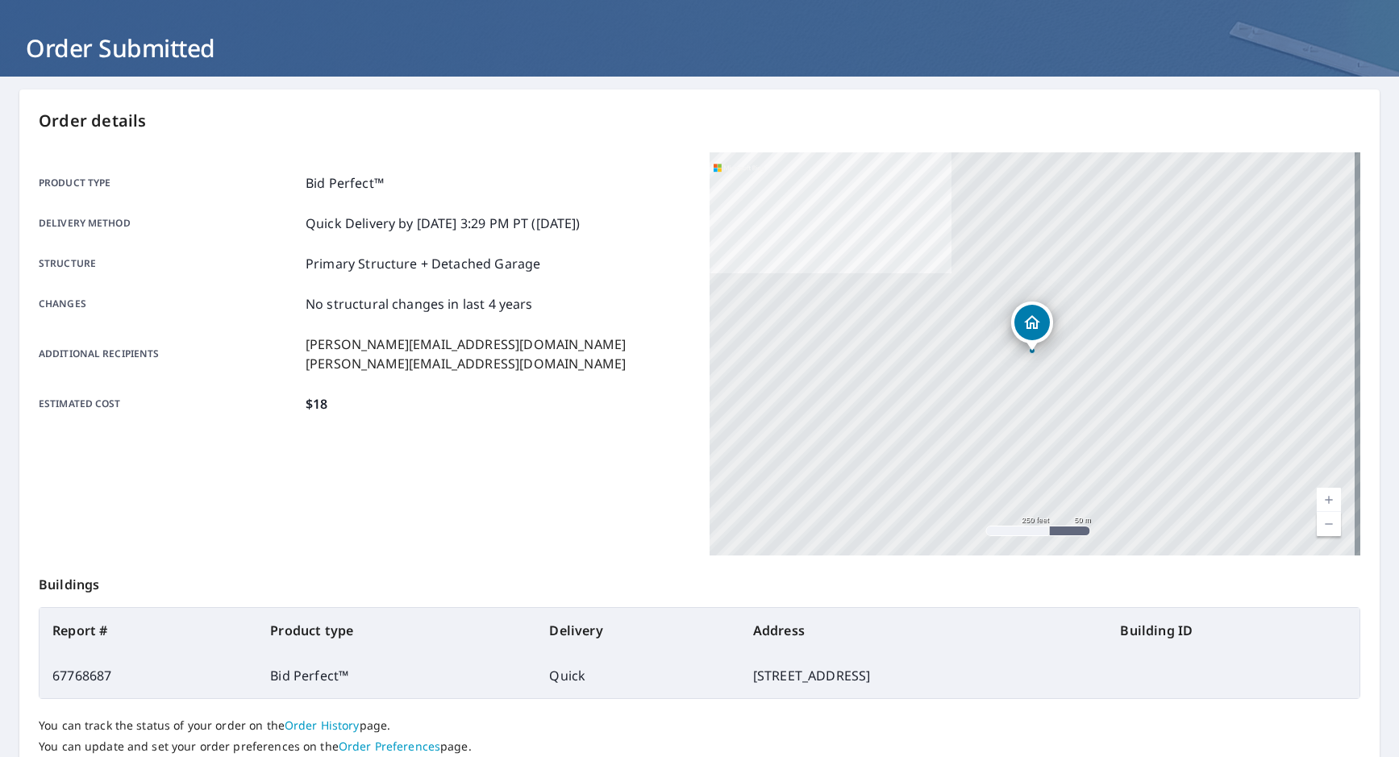
scroll to position [192, 0]
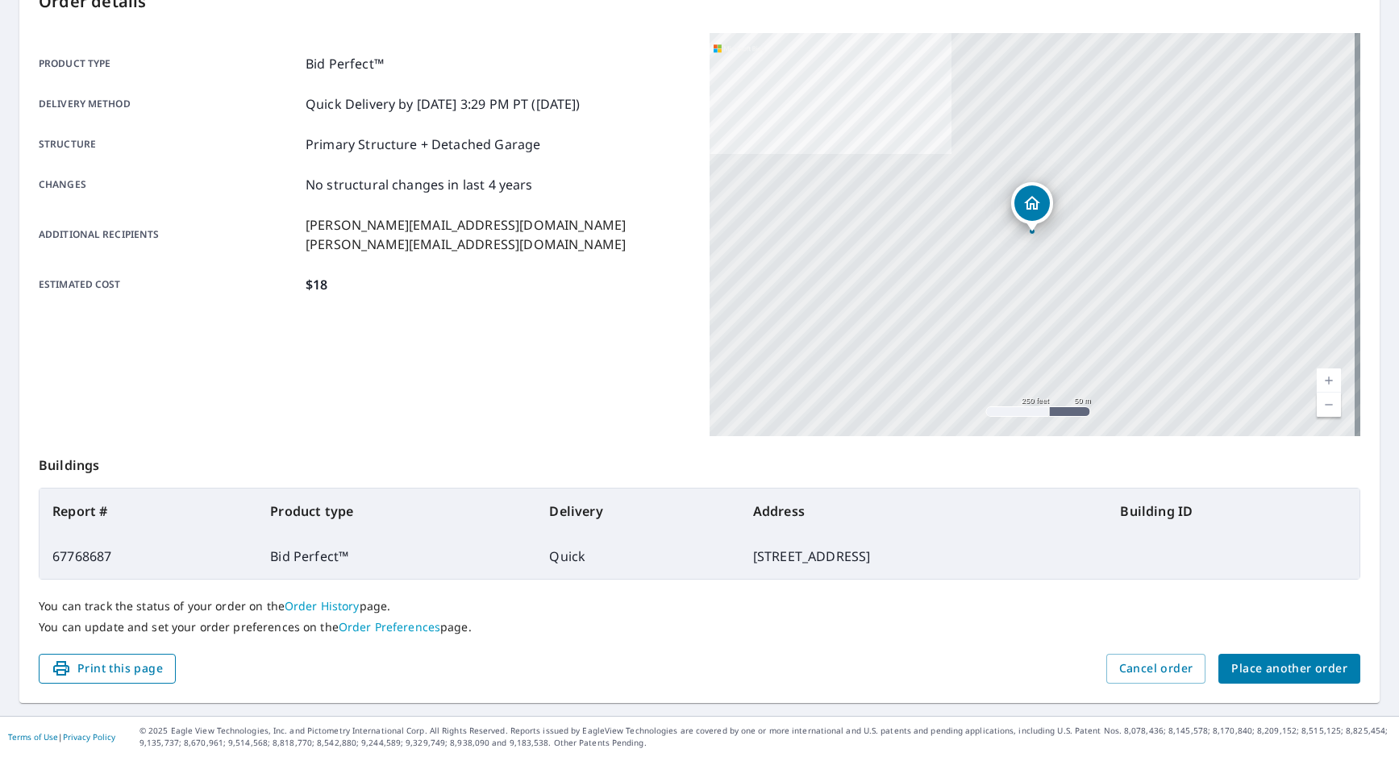
click at [106, 664] on span "Print this page" at bounding box center [107, 669] width 111 height 20
click at [452, 303] on div "Product type Bid Perfect™ Delivery method Quick Delivery by [DATE] 3:29 PM PT (…" at bounding box center [364, 174] width 651 height 282
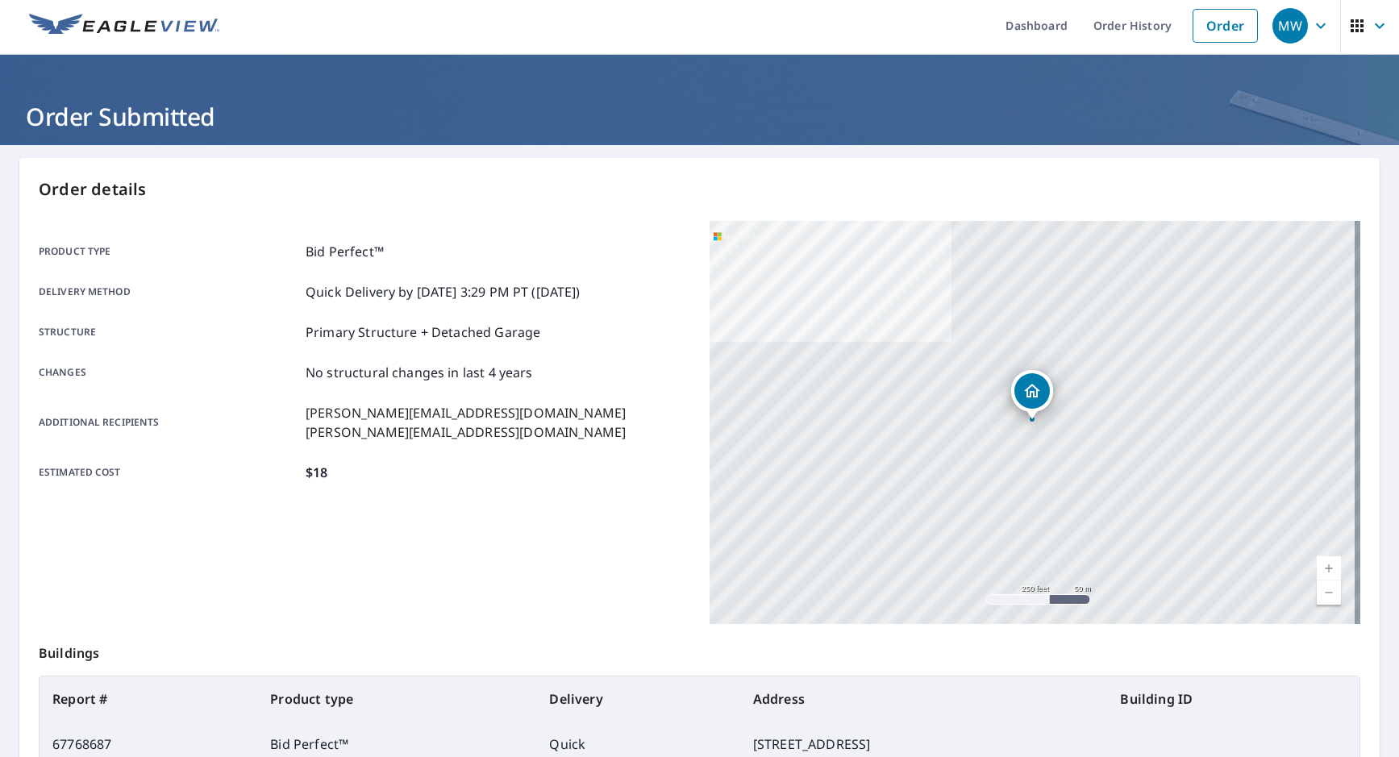
scroll to position [0, 0]
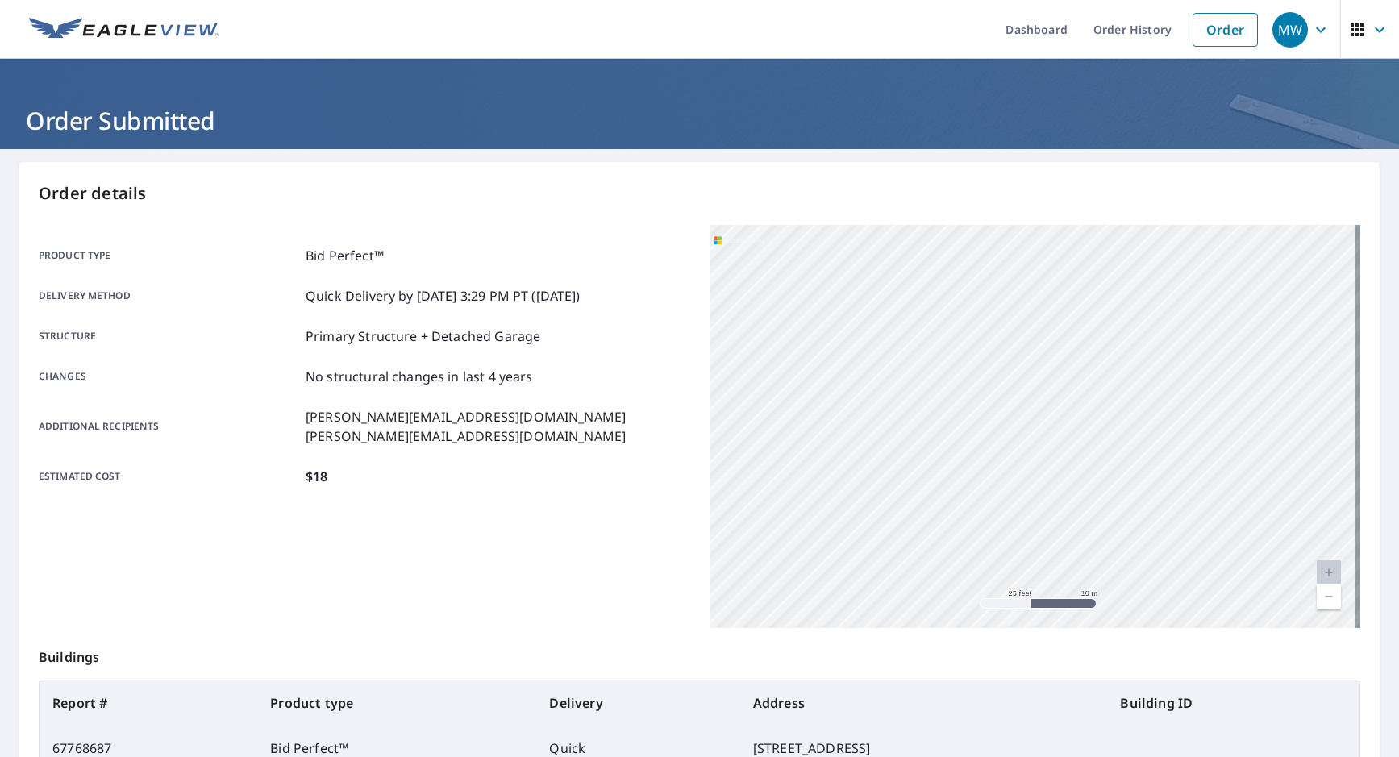
drag, startPoint x: 1129, startPoint y: 370, endPoint x: 1134, endPoint y: 660, distance: 289.5
click at [1135, 662] on div "Order details Product type Bid Perfect™ Delivery method Quick Delivery by [DATE…" at bounding box center [699, 528] width 1360 height 733
drag, startPoint x: 1070, startPoint y: 371, endPoint x: 1094, endPoint y: 535, distance: 166.2
click at [1093, 534] on div "[STREET_ADDRESS]" at bounding box center [1035, 426] width 651 height 403
drag, startPoint x: 1079, startPoint y: 405, endPoint x: 1105, endPoint y: 531, distance: 129.4
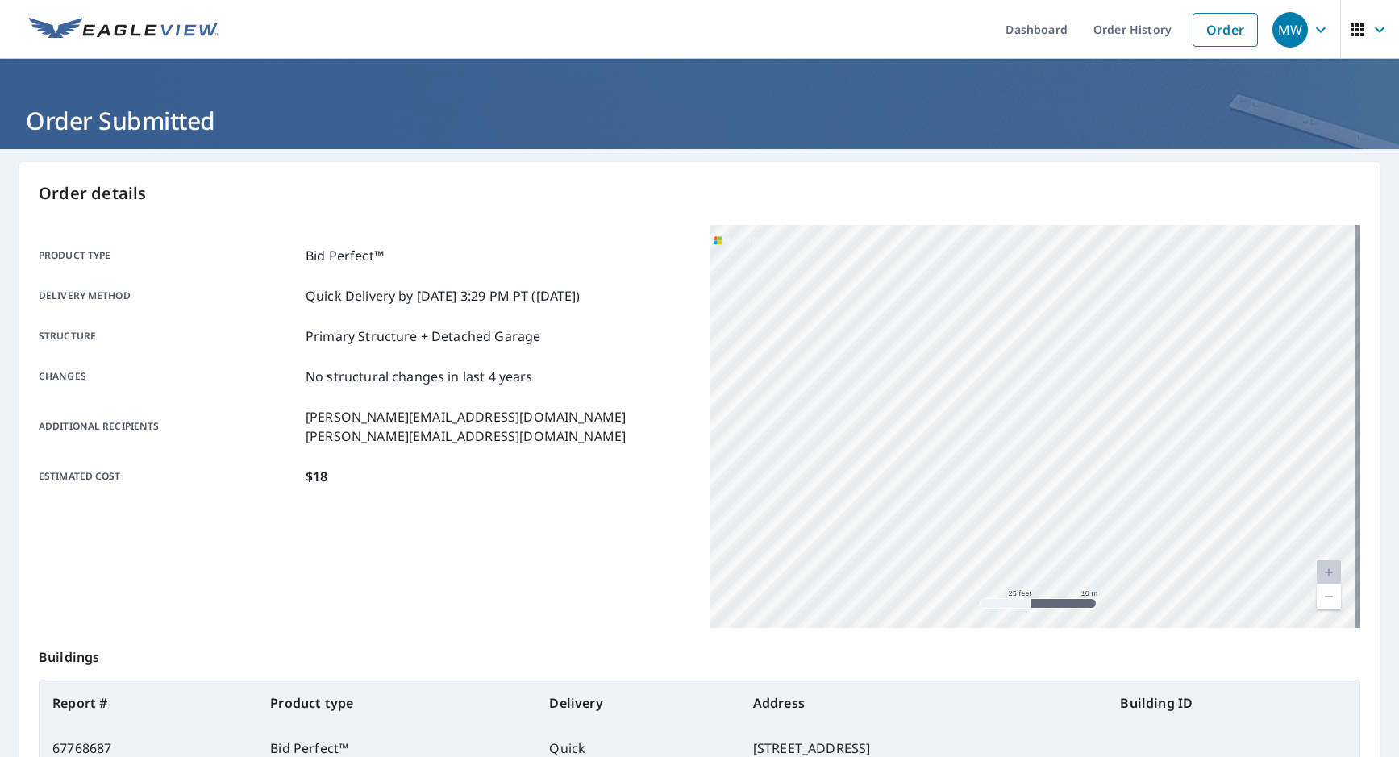
click at [1105, 531] on div "[STREET_ADDRESS]" at bounding box center [1035, 426] width 651 height 403
click at [1138, 514] on div "[STREET_ADDRESS]" at bounding box center [1035, 426] width 651 height 403
drag, startPoint x: 1130, startPoint y: 513, endPoint x: 1121, endPoint y: 523, distance: 13.7
click at [1122, 540] on div "[STREET_ADDRESS]" at bounding box center [1035, 426] width 651 height 403
drag, startPoint x: 1133, startPoint y: 485, endPoint x: 1136, endPoint y: 529, distance: 43.7
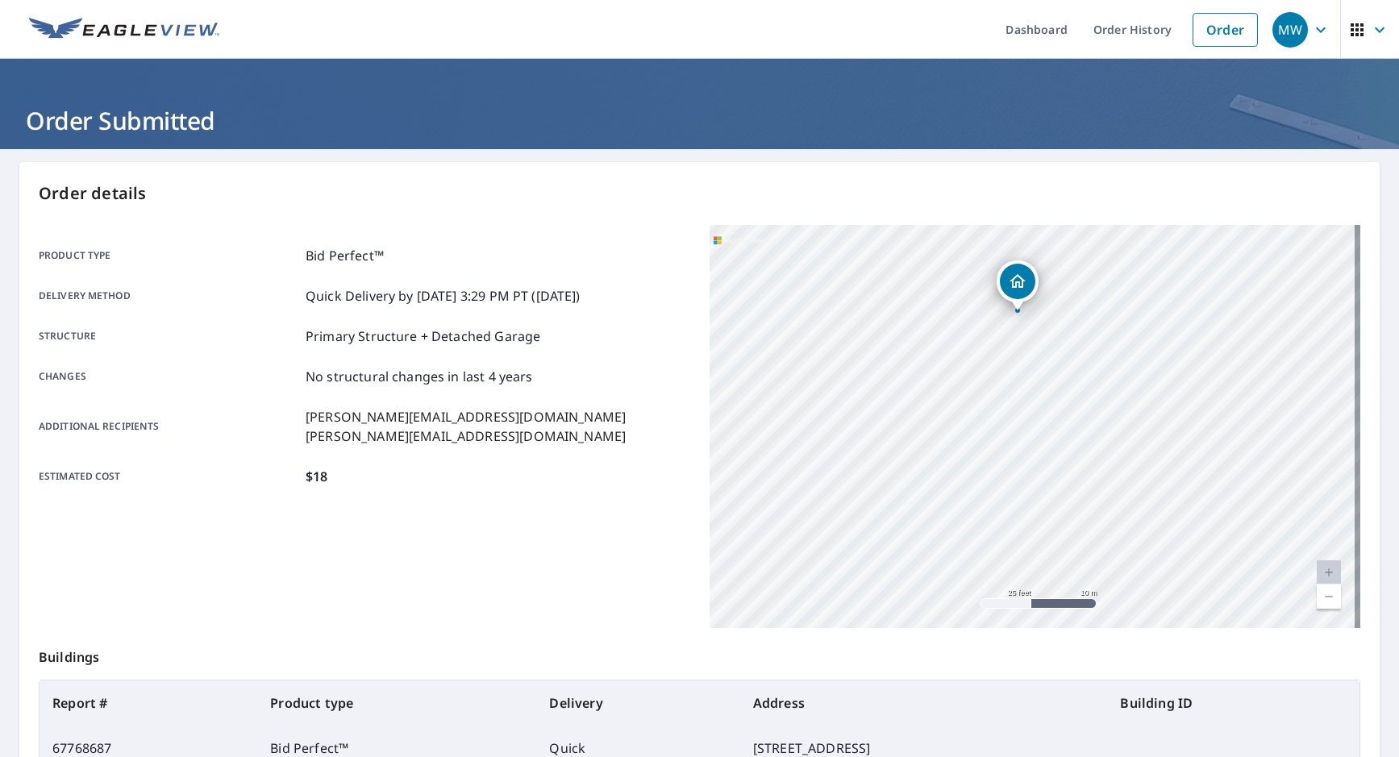
click at [1136, 543] on div "[STREET_ADDRESS]" at bounding box center [1035, 426] width 651 height 403
